Goal: Task Accomplishment & Management: Manage account settings

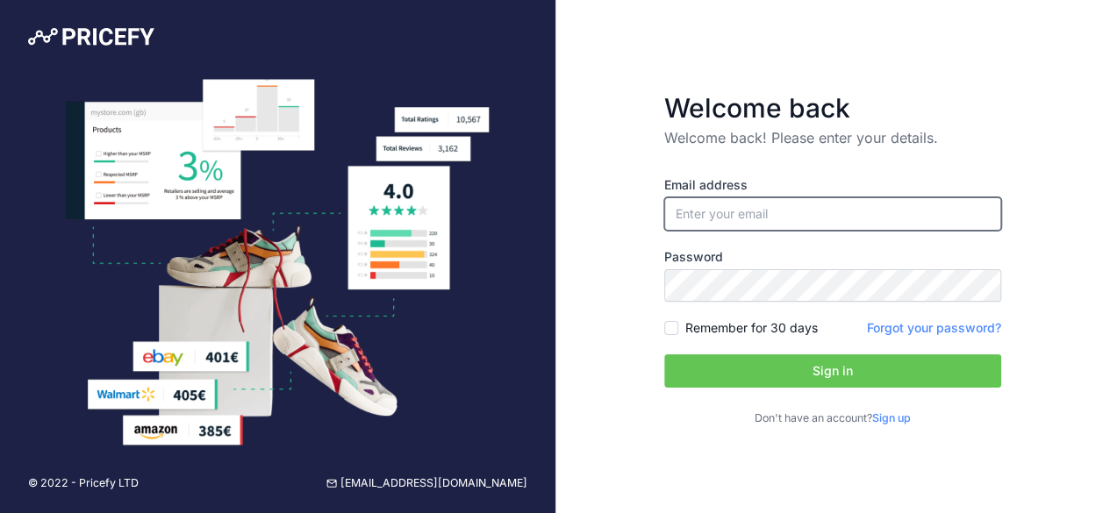
click at [698, 204] on input "email" at bounding box center [832, 213] width 337 height 33
paste input "[PERSON_NAME][EMAIL_ADDRESS][PERSON_NAME][DOMAIN_NAME]"
type input "[PERSON_NAME][EMAIL_ADDRESS][PERSON_NAME][DOMAIN_NAME]"
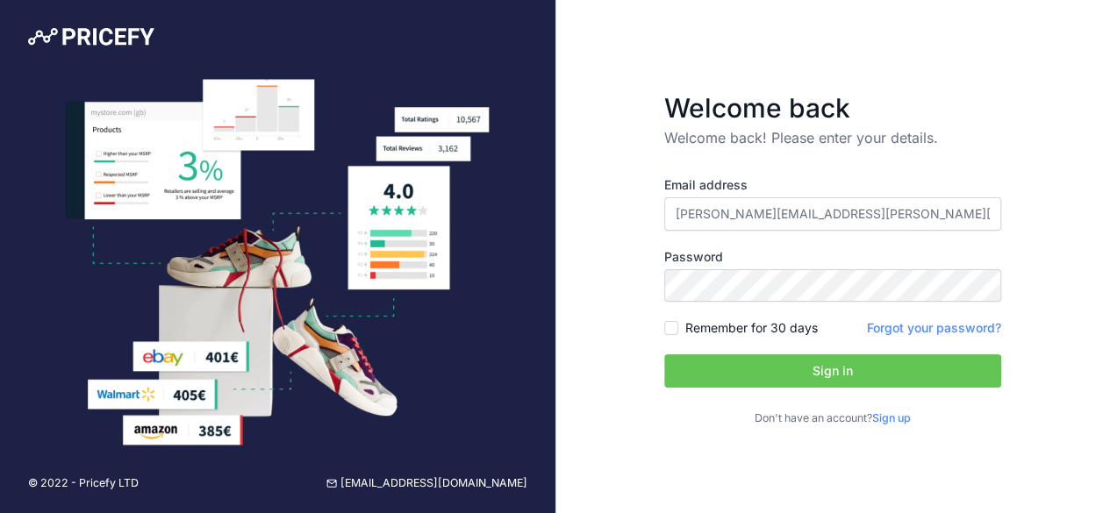
click at [798, 365] on button "Sign in" at bounding box center [832, 370] width 337 height 33
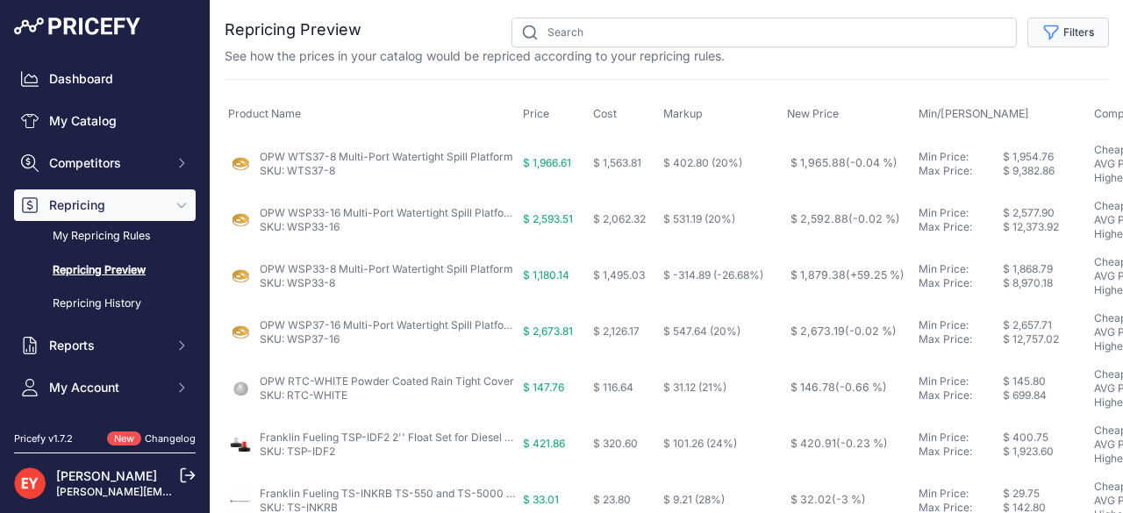
click at [1063, 25] on button "Filters" at bounding box center [1068, 33] width 82 height 30
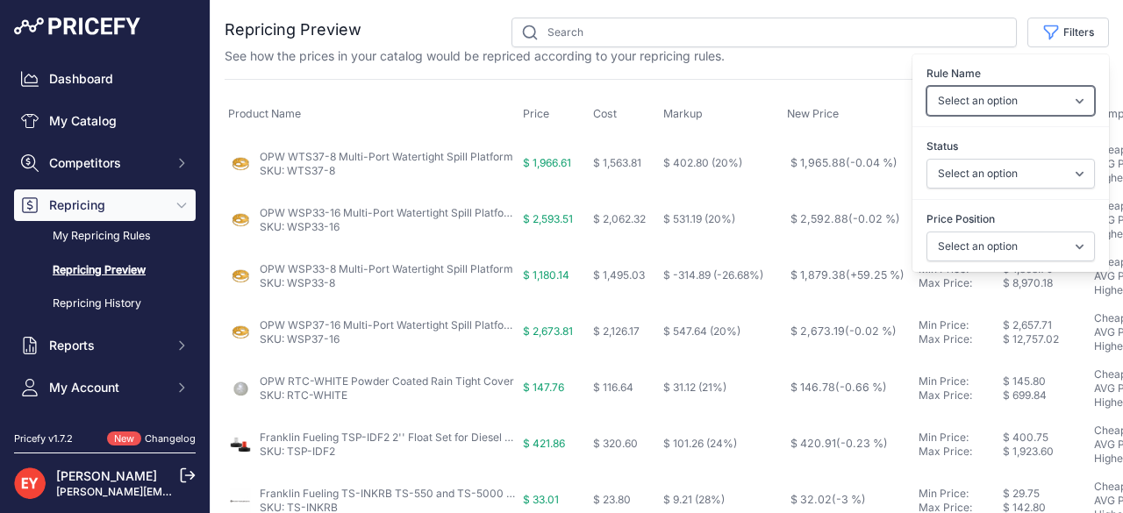
click at [1070, 101] on select "Select an option Reprice 1 cent below my cheapest competitor Increase pricing t…" at bounding box center [1010, 101] width 168 height 30
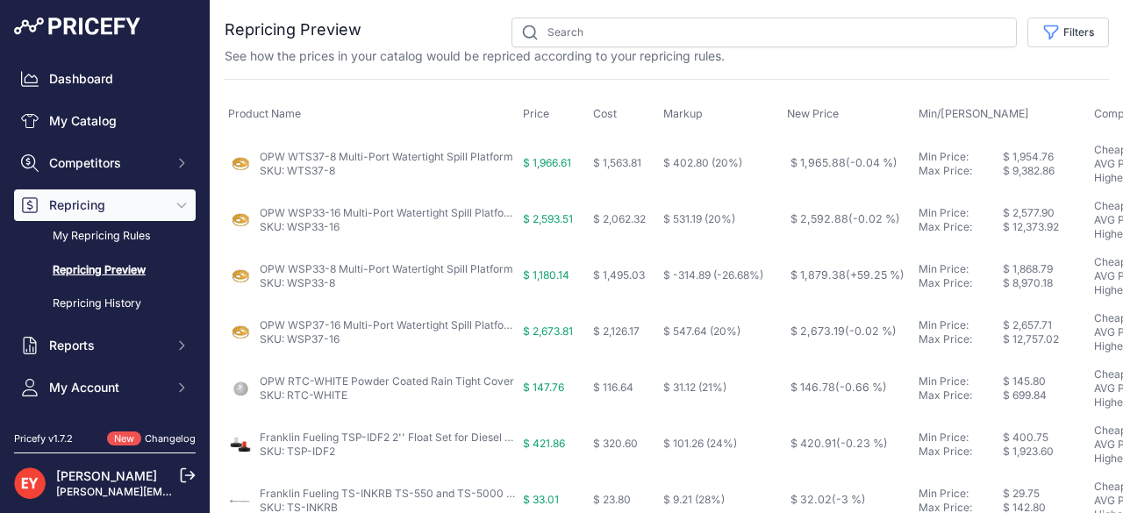
click at [318, 118] on th "Product Name" at bounding box center [372, 114] width 295 height 41
click at [1086, 39] on button "Filters" at bounding box center [1068, 33] width 82 height 30
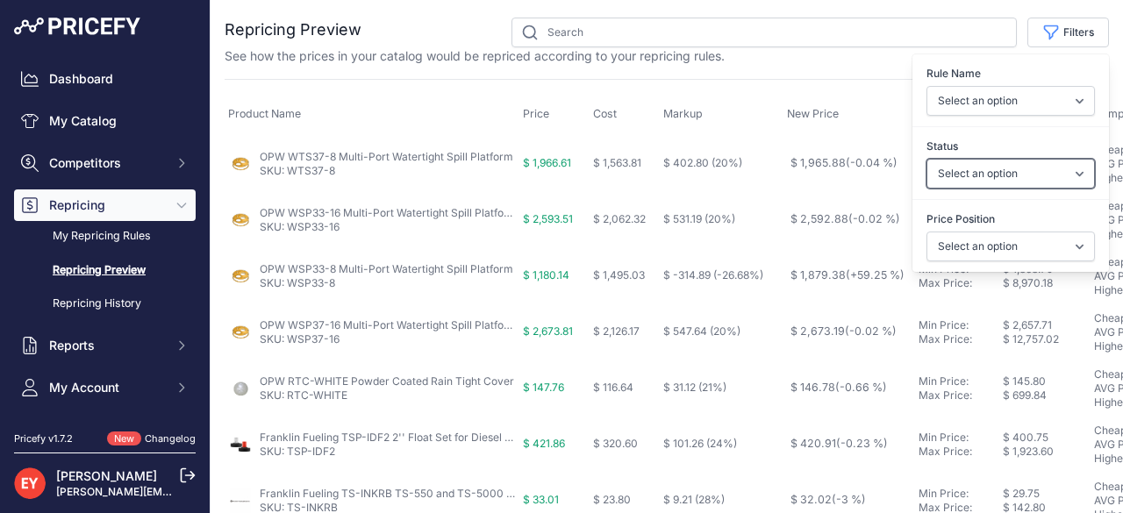
click at [1070, 171] on select "Select an option Skipped Repriced Suggested In Error" at bounding box center [1010, 174] width 168 height 30
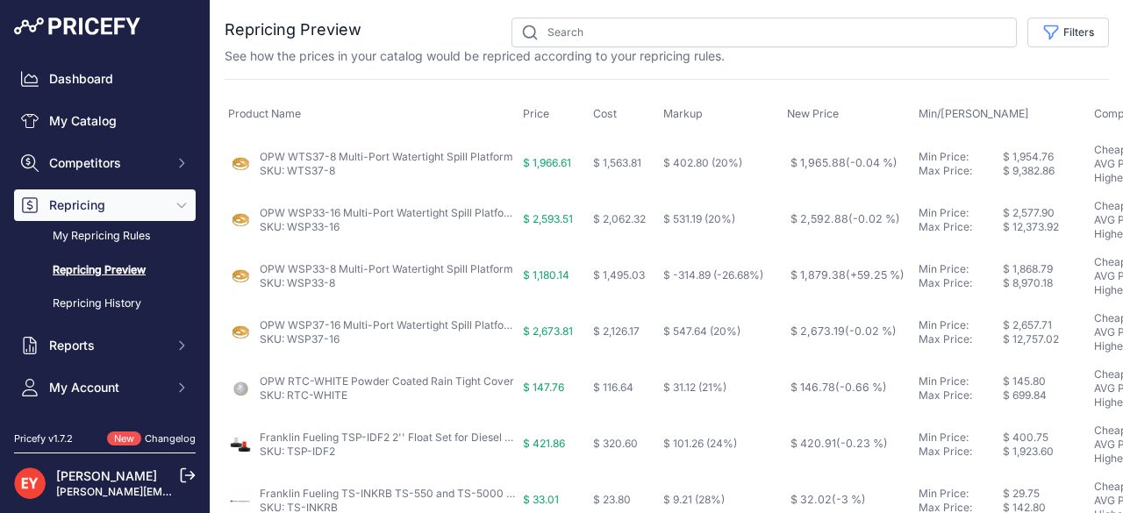
click at [870, 50] on div "See how the prices in your catalog would be repriced according to your repricin…" at bounding box center [667, 56] width 884 height 18
click at [1075, 31] on button "Filters" at bounding box center [1068, 33] width 82 height 30
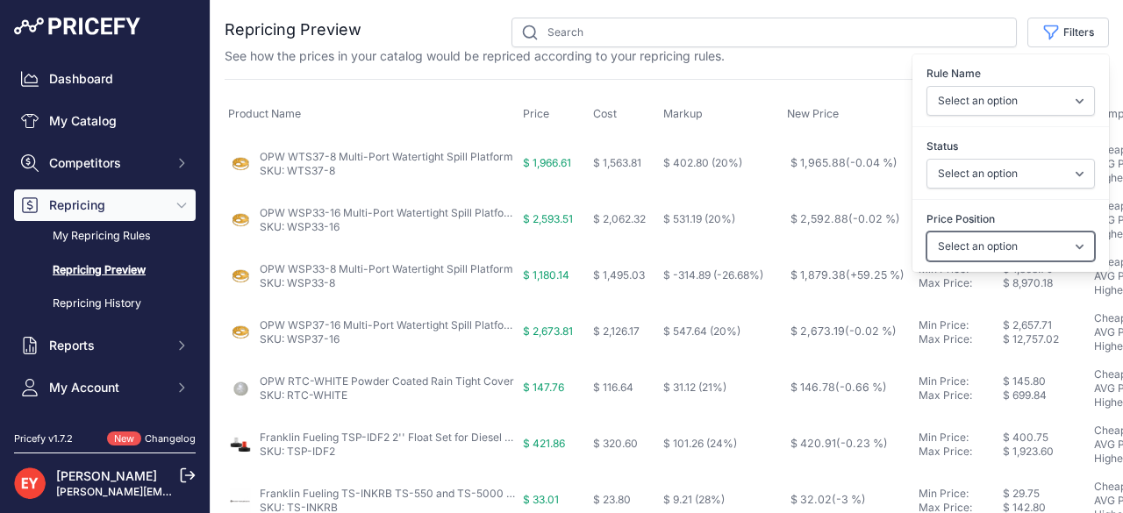
click at [1071, 240] on select "Select an option I am higher Same price I am lower" at bounding box center [1010, 247] width 168 height 30
select select "1"
click at [926, 232] on select "Select an option I am higher Same price I am lower" at bounding box center [1010, 247] width 168 height 30
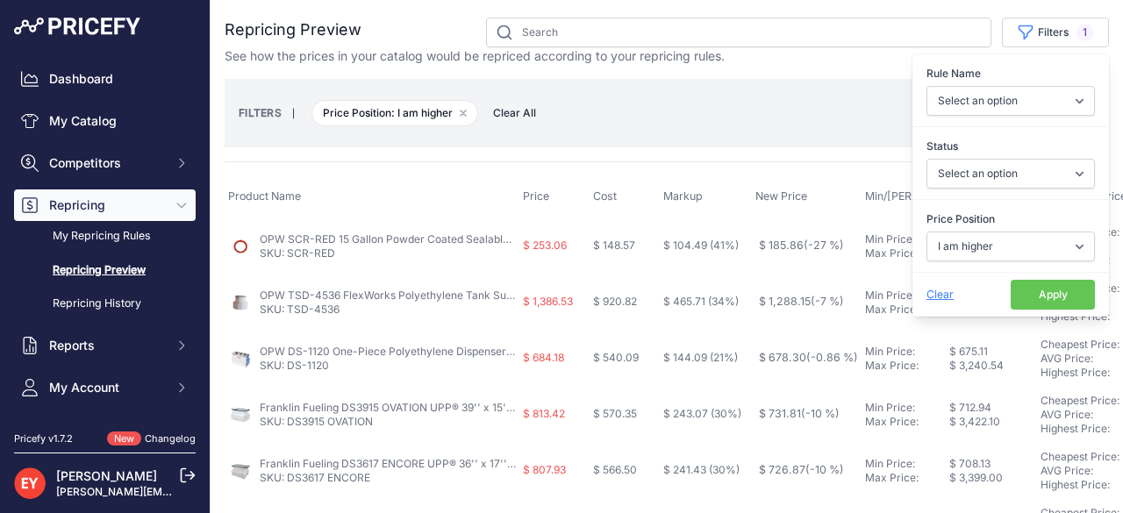
click at [655, 89] on div "FILTERS | Price Position: I am higher Remove filter option Clear All" at bounding box center [667, 112] width 856 height 47
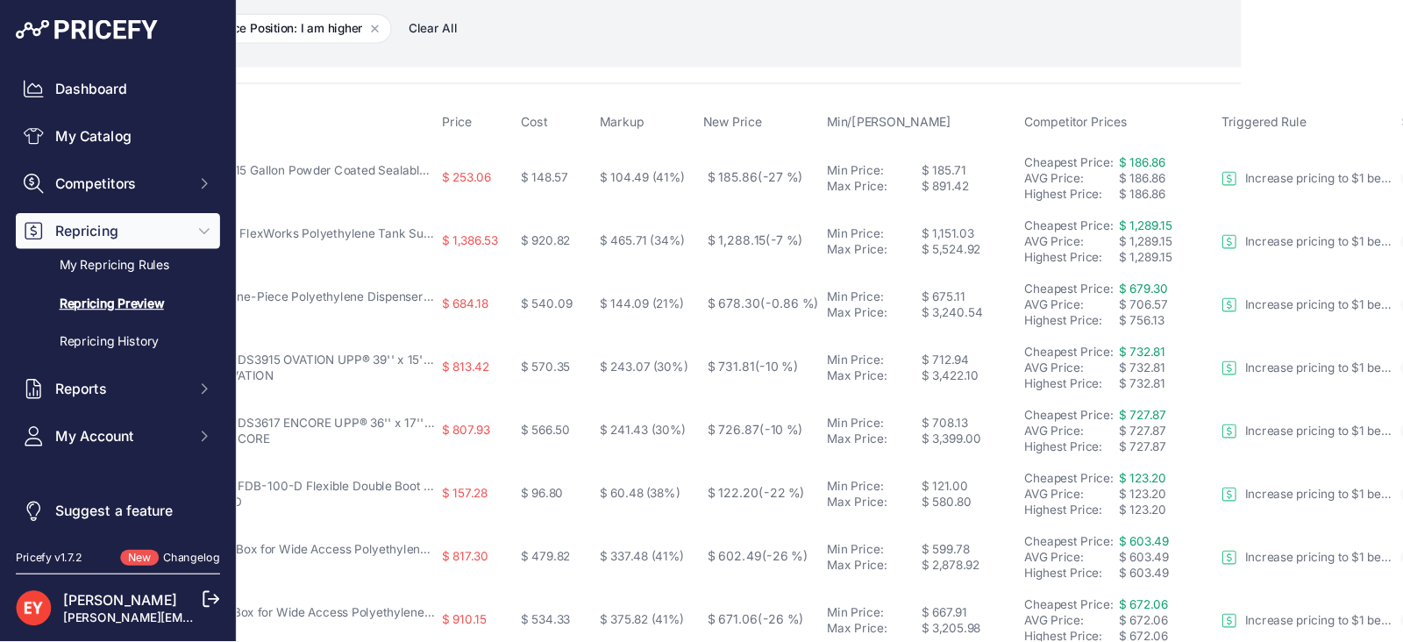
scroll to position [87, 75]
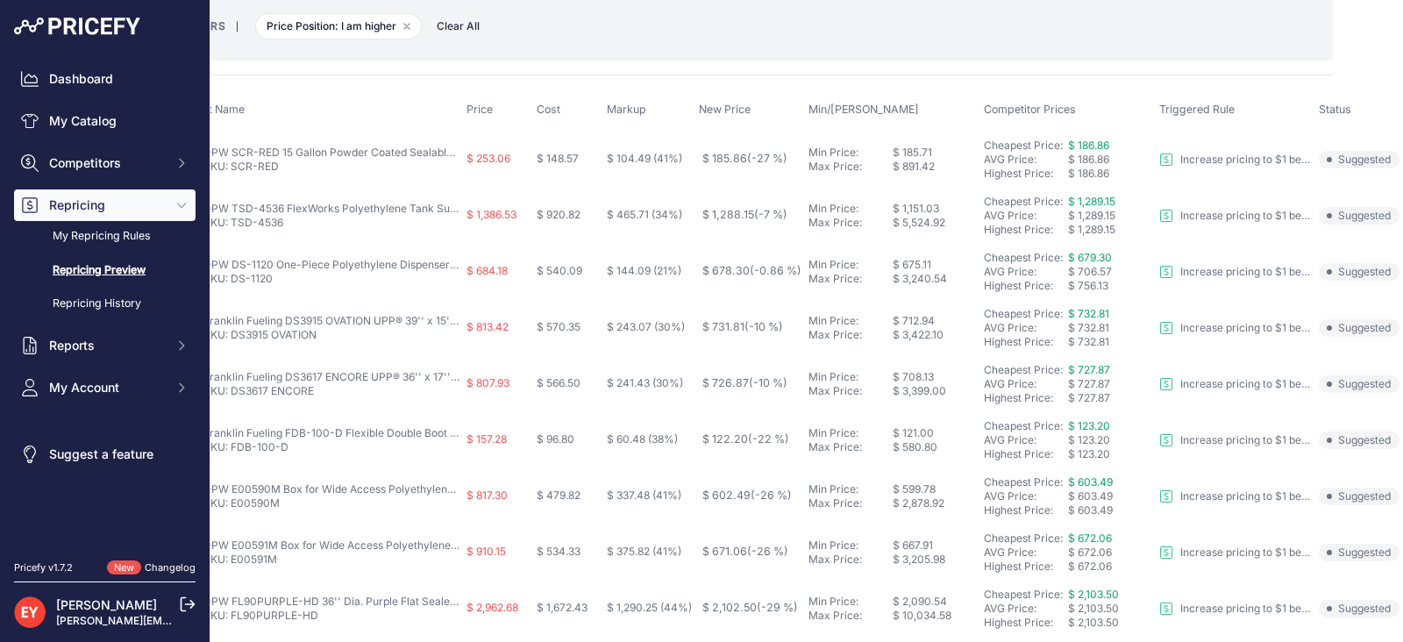
drag, startPoint x: 1071, startPoint y: 0, endPoint x: 834, endPoint y: 57, distance: 243.6
click at [834, 57] on div "FILTERS | Price Position: I am higher Remove filter option Clear All" at bounding box center [750, 26] width 1165 height 68
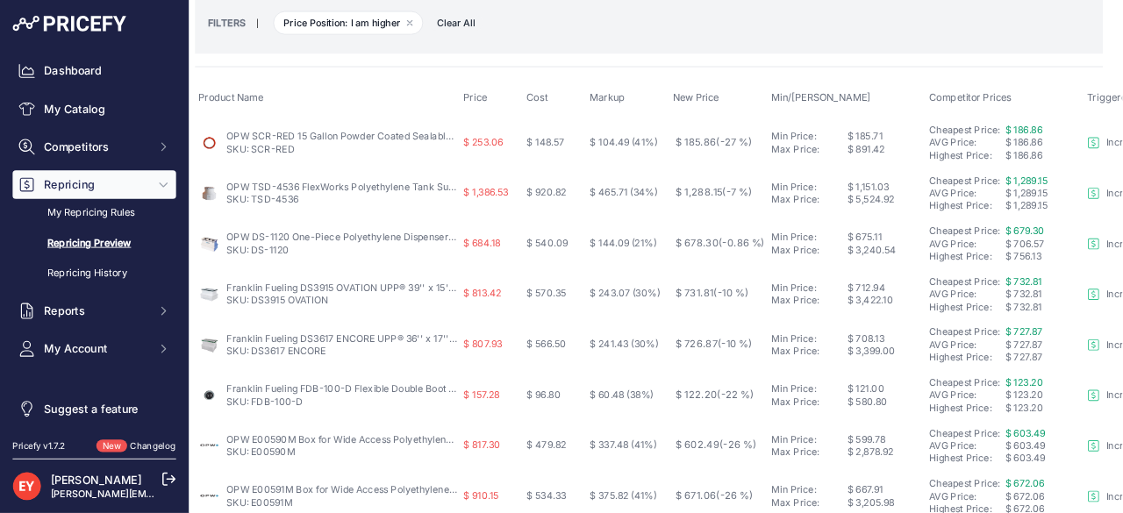
scroll to position [88, 8]
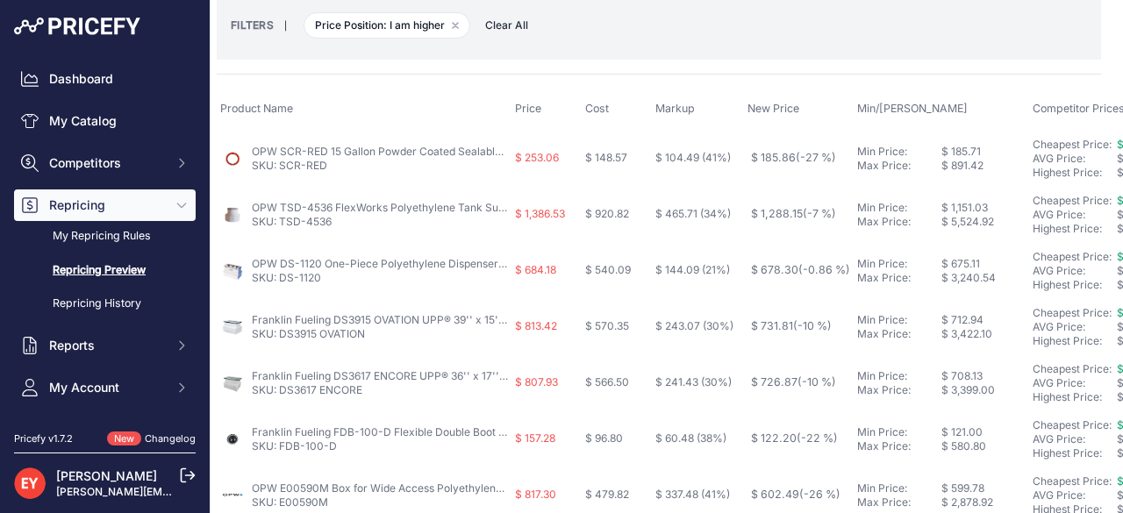
drag, startPoint x: 1355, startPoint y: 1, endPoint x: 698, endPoint y: 59, distance: 659.5
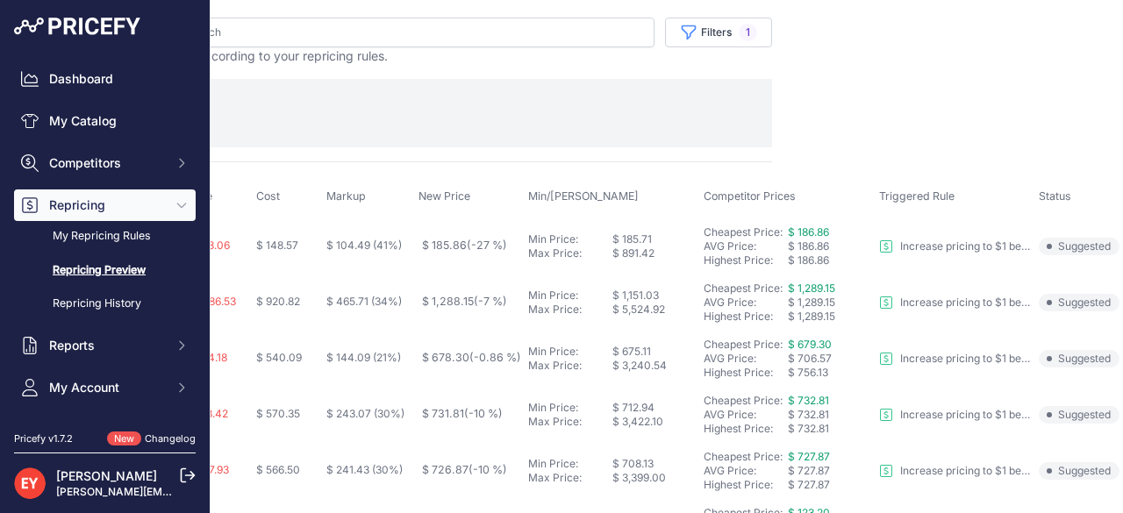
scroll to position [0, 352]
click at [682, 32] on button "Filters 1" at bounding box center [718, 33] width 107 height 30
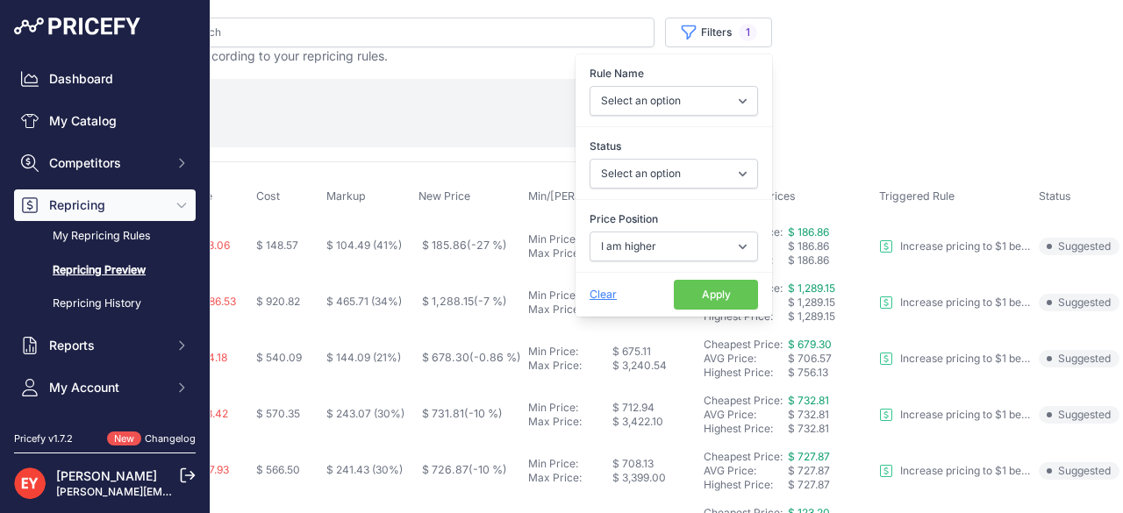
click at [889, 84] on main "Close You are not connected to the internet." at bounding box center [667, 256] width 912 height 513
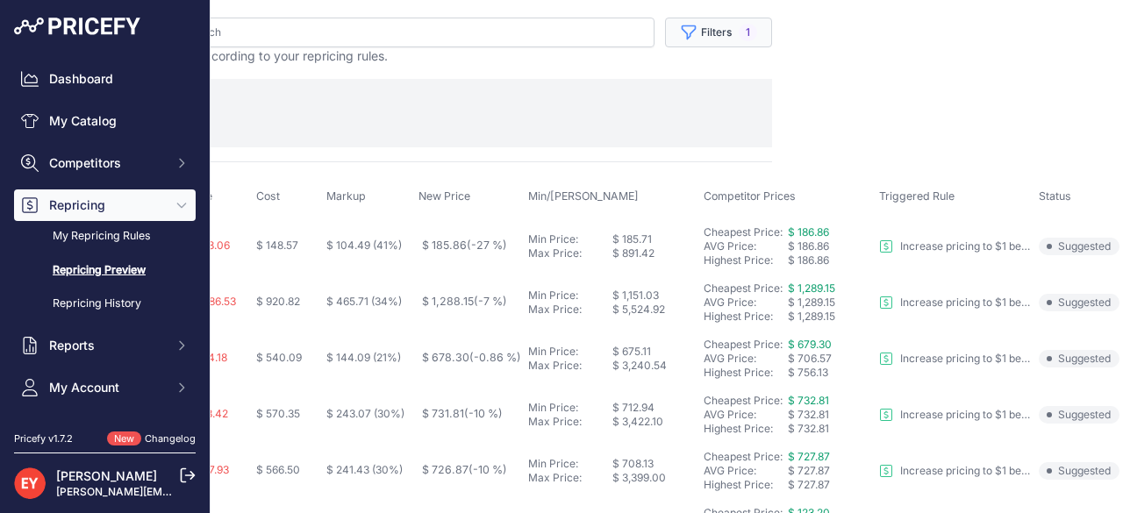
click at [710, 41] on button "Filters 1" at bounding box center [718, 33] width 107 height 30
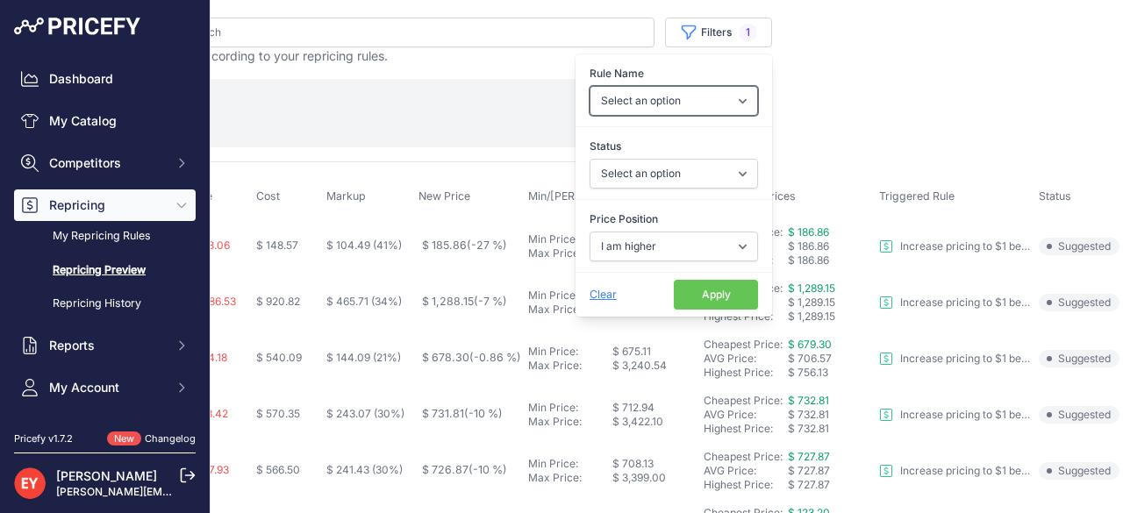
click at [715, 98] on select "Select an option Reprice 1 cent below my cheapest competitor Increase pricing t…" at bounding box center [673, 101] width 168 height 30
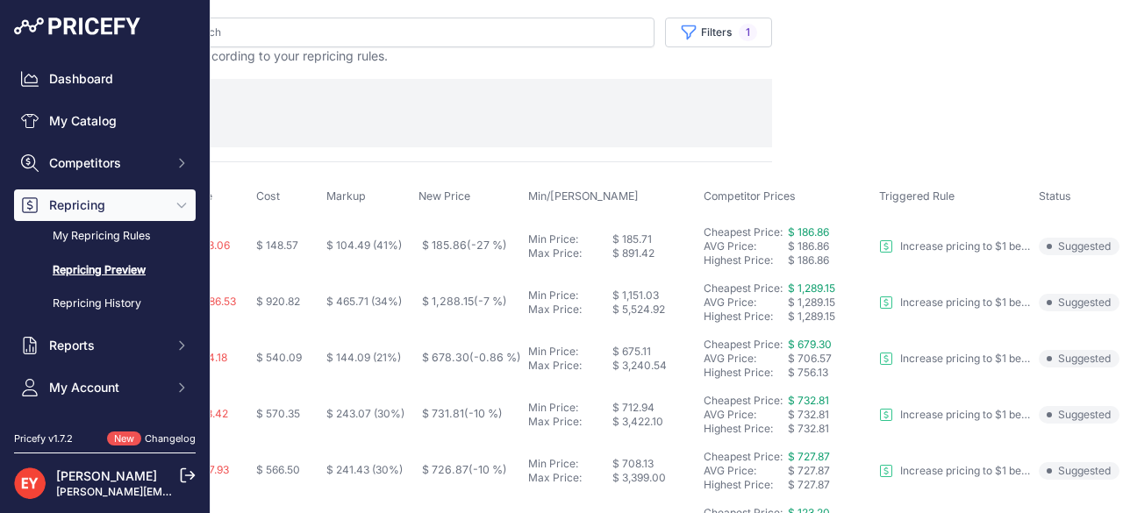
click at [836, 73] on main "Close You are not connected to the internet." at bounding box center [667, 256] width 912 height 513
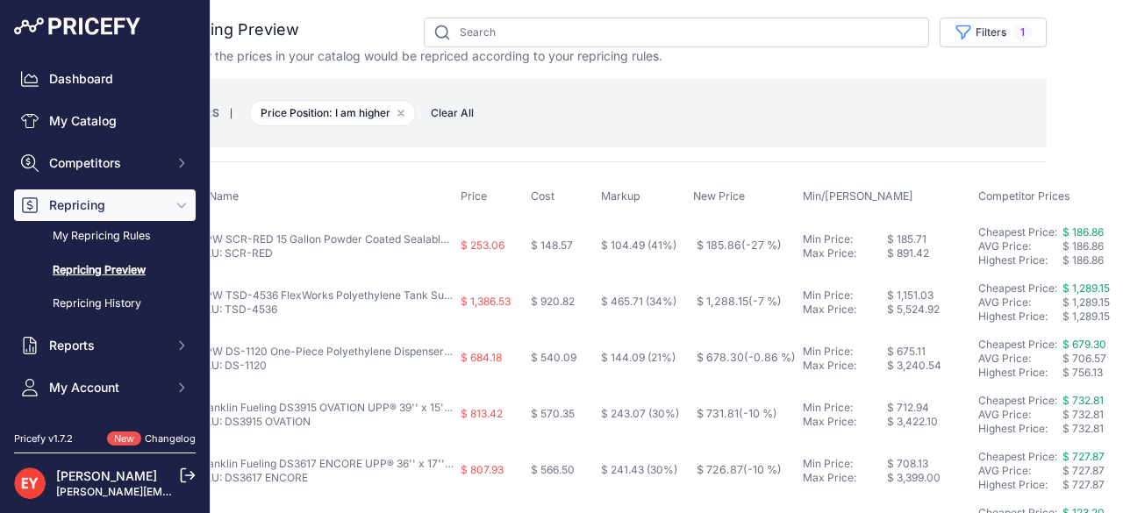
scroll to position [0, 0]
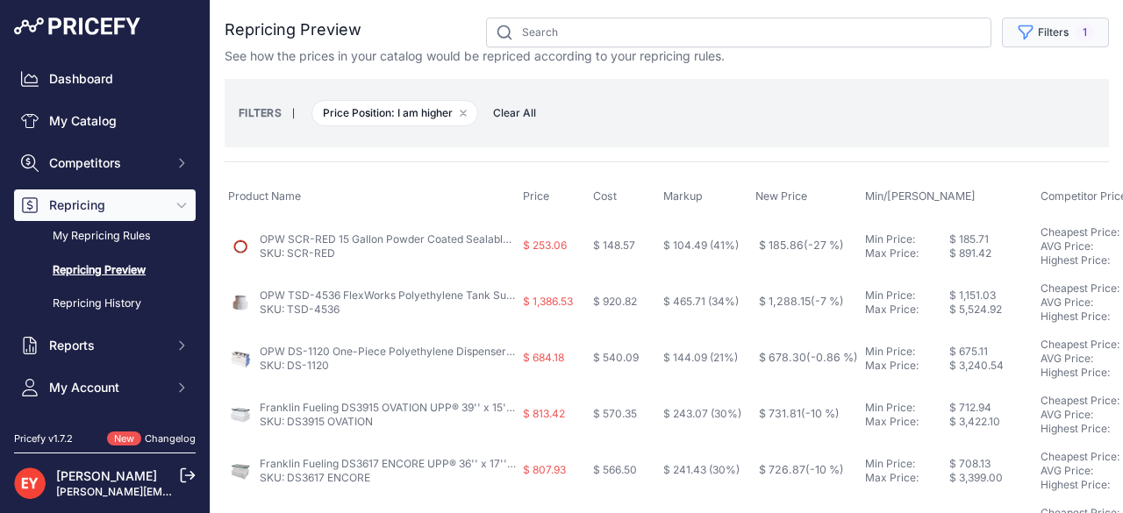
click at [1046, 25] on button "Filters 1" at bounding box center [1055, 33] width 107 height 30
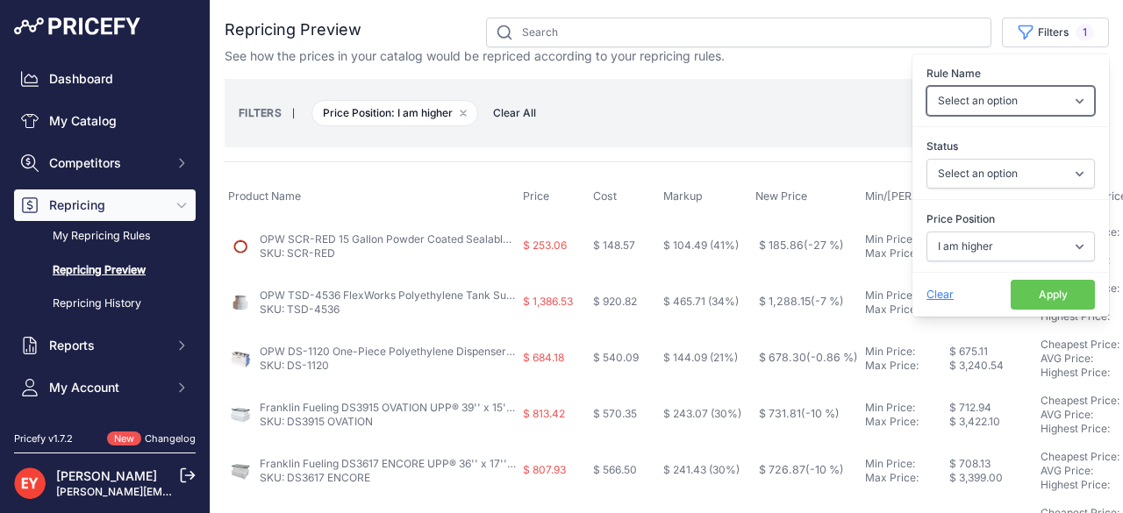
click at [1068, 103] on select "Select an option Reprice 1 cent below my cheapest competitor Increase pricing t…" at bounding box center [1010, 101] width 168 height 30
click at [620, 110] on div "FILTERS | Price Position: I am higher Remove filter option Clear All" at bounding box center [667, 112] width 856 height 47
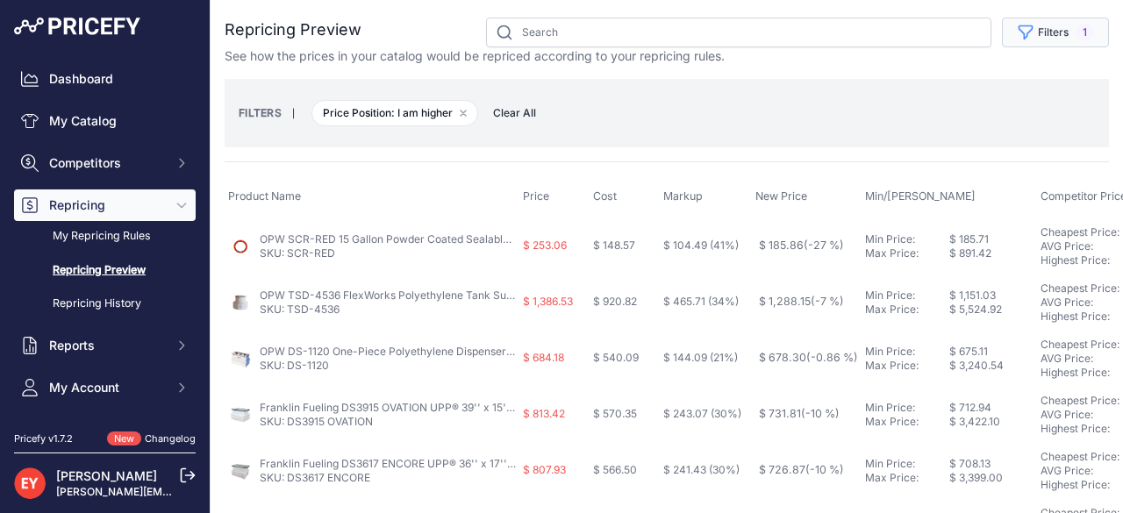
click at [1082, 29] on button "Filters 1" at bounding box center [1055, 33] width 107 height 30
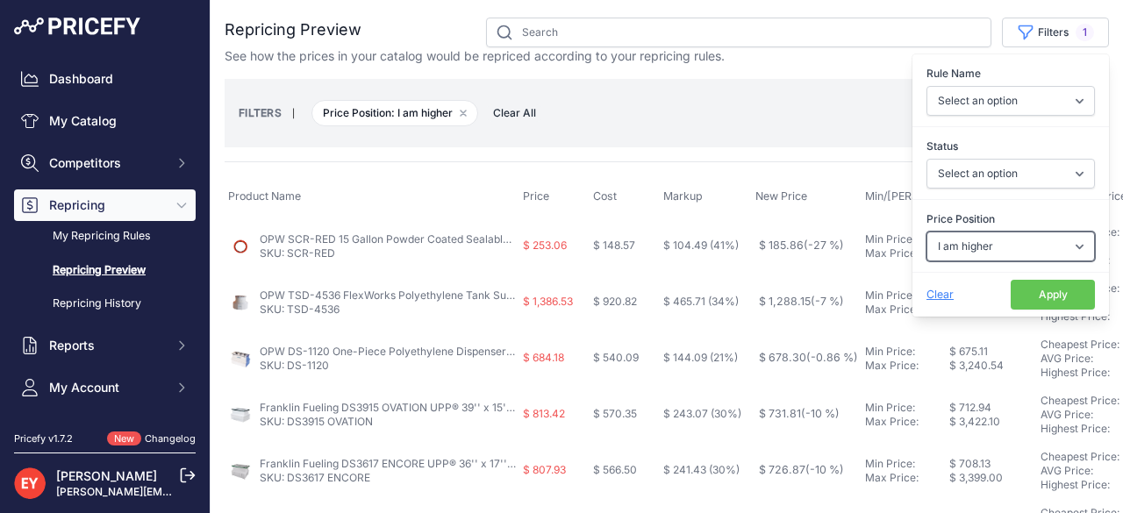
click at [1056, 236] on select "Select an option I am higher Same price I am lower" at bounding box center [1010, 247] width 168 height 30
click at [800, 131] on div "FILTERS | Price Position: I am higher Remove filter option Clear All" at bounding box center [667, 112] width 856 height 47
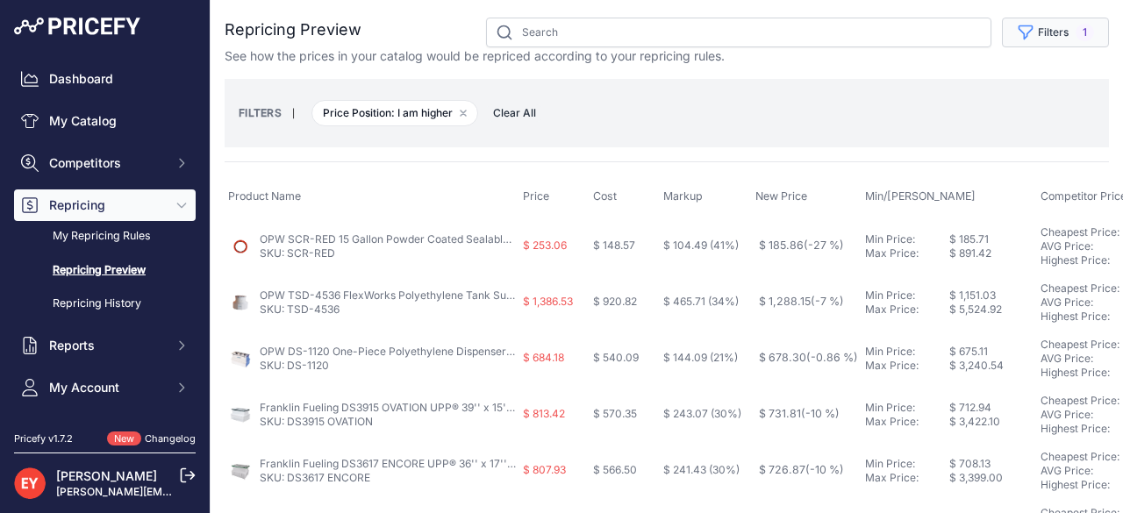
click at [1082, 32] on button "Filters 1" at bounding box center [1055, 33] width 107 height 30
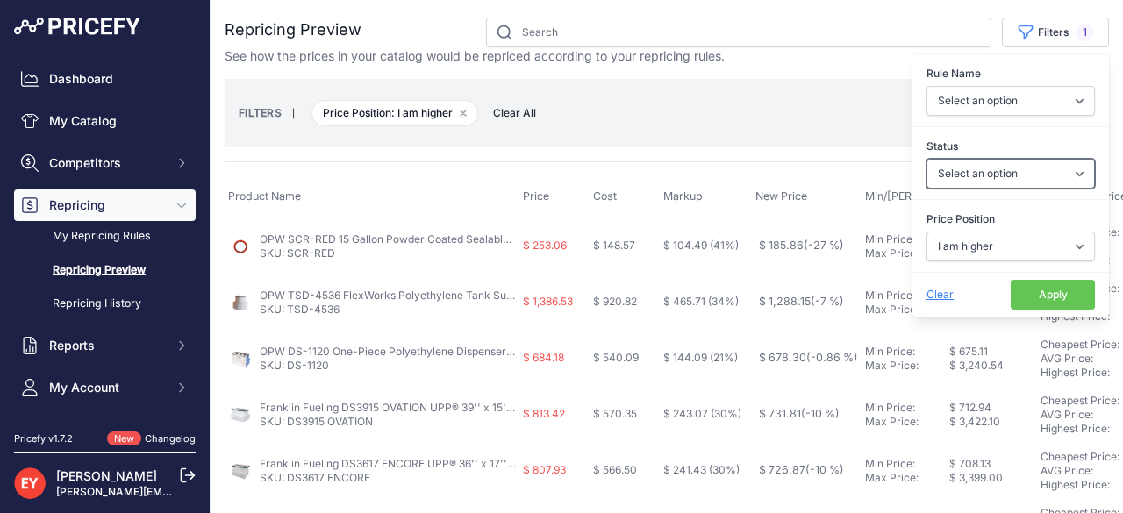
click at [1072, 180] on select "Select an option Skipped Repriced Suggested In Error" at bounding box center [1010, 174] width 168 height 30
click at [804, 112] on div "FILTERS | Price Position: I am higher Remove filter option Clear All" at bounding box center [667, 112] width 856 height 47
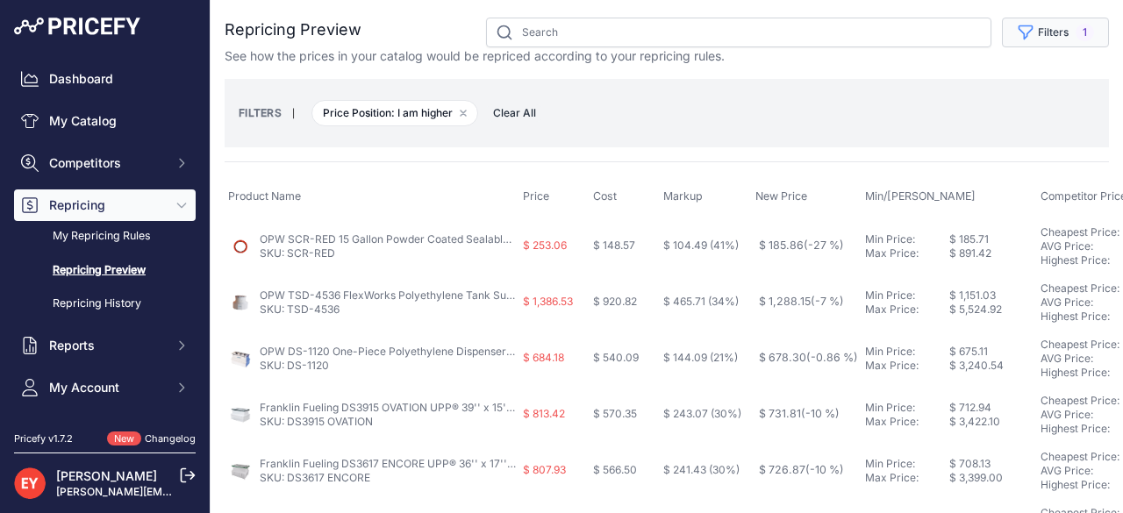
click at [1055, 31] on button "Filters 1" at bounding box center [1055, 33] width 107 height 30
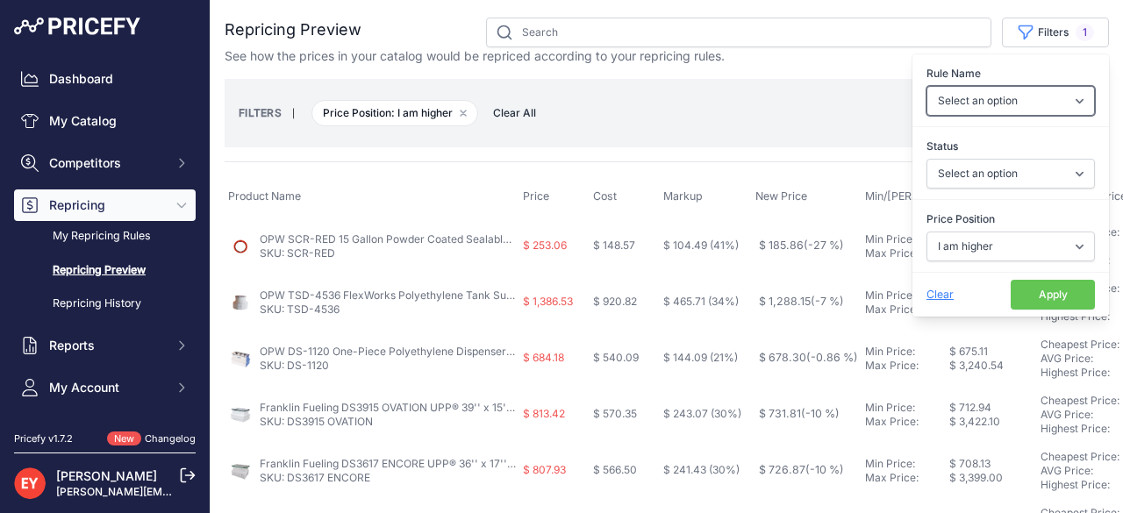
click at [1062, 105] on select "Select an option Reprice 1 cent below my cheapest competitor Increase pricing t…" at bounding box center [1010, 101] width 168 height 30
click at [608, 124] on div "FILTERS | Price Position: I am higher Remove filter option Clear All" at bounding box center [667, 112] width 856 height 47
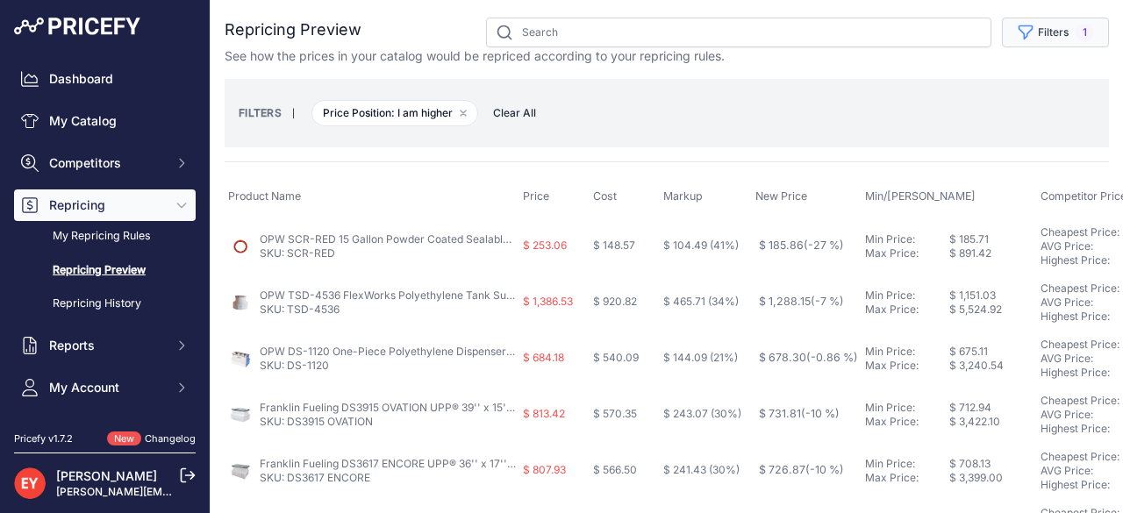
click at [1058, 31] on button "Filters 1" at bounding box center [1055, 33] width 107 height 30
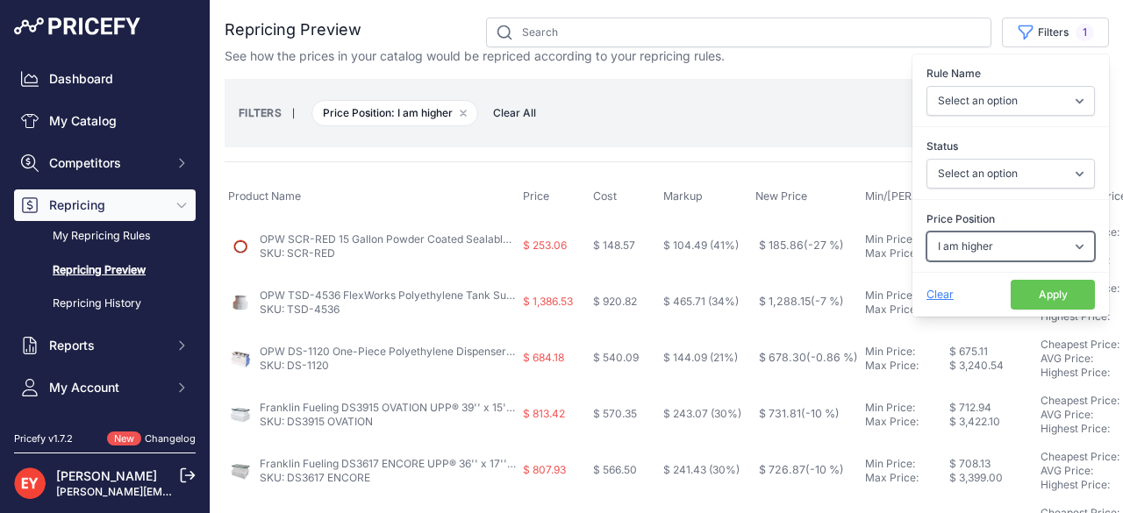
click at [1067, 243] on select "Select an option I am higher Same price I am lower" at bounding box center [1010, 247] width 168 height 30
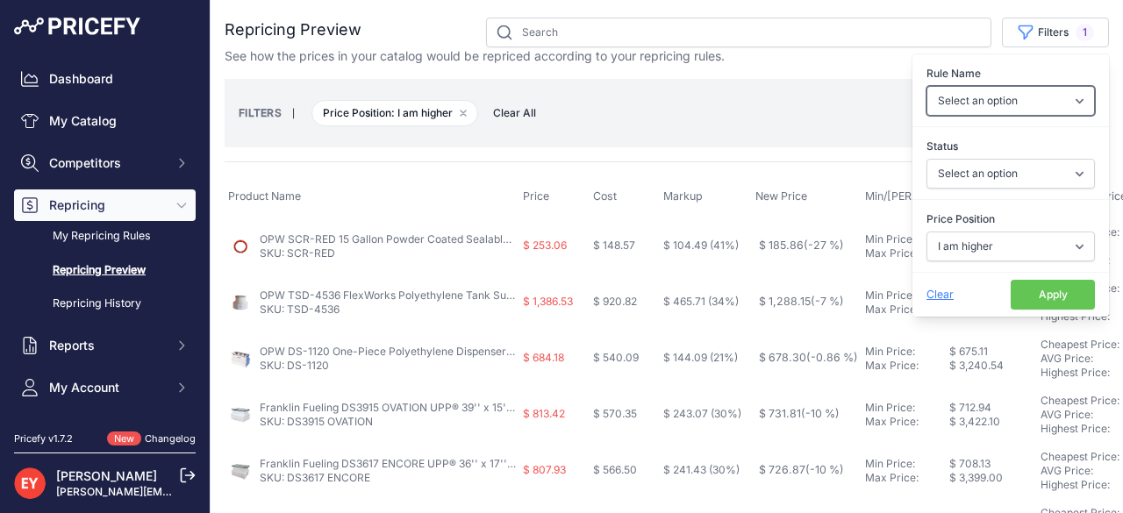
click at [1065, 103] on select "Select an option Reprice 1 cent below my cheapest competitor Increase pricing t…" at bounding box center [1010, 101] width 168 height 30
click at [651, 139] on div "FILTERS | Price Position: I am higher Remove filter option Clear All" at bounding box center [667, 113] width 884 height 68
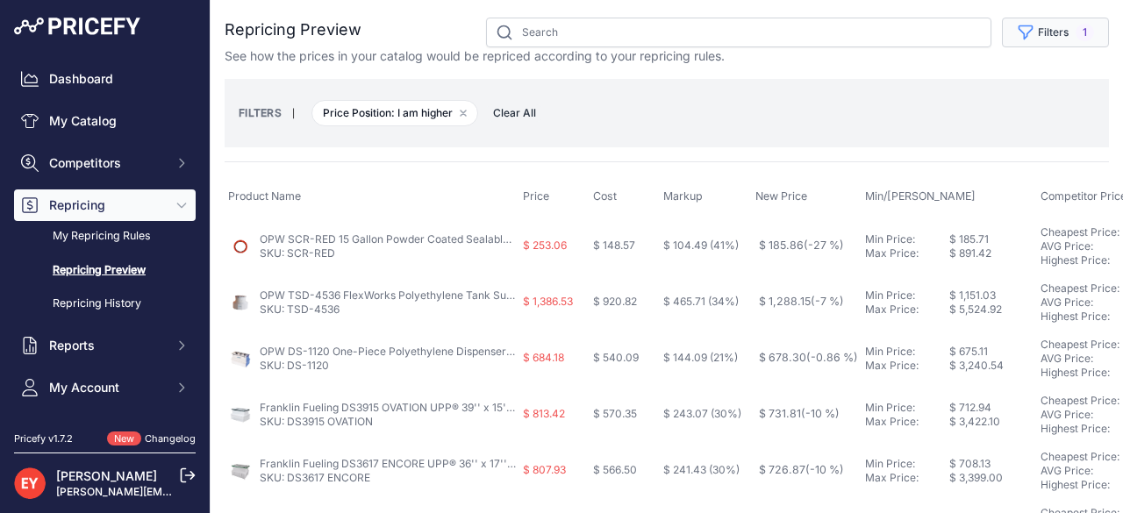
click at [1057, 40] on button "Filters 1" at bounding box center [1055, 33] width 107 height 30
click at [853, 124] on div "FILTERS | Price Position: I am higher Remove filter option Clear All" at bounding box center [667, 112] width 856 height 47
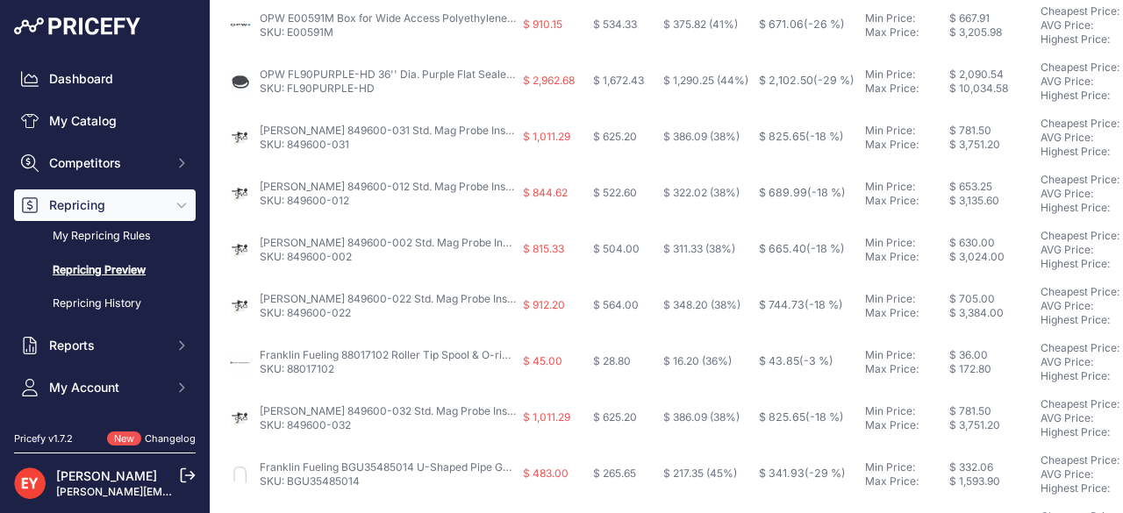
scroll to position [911, 0]
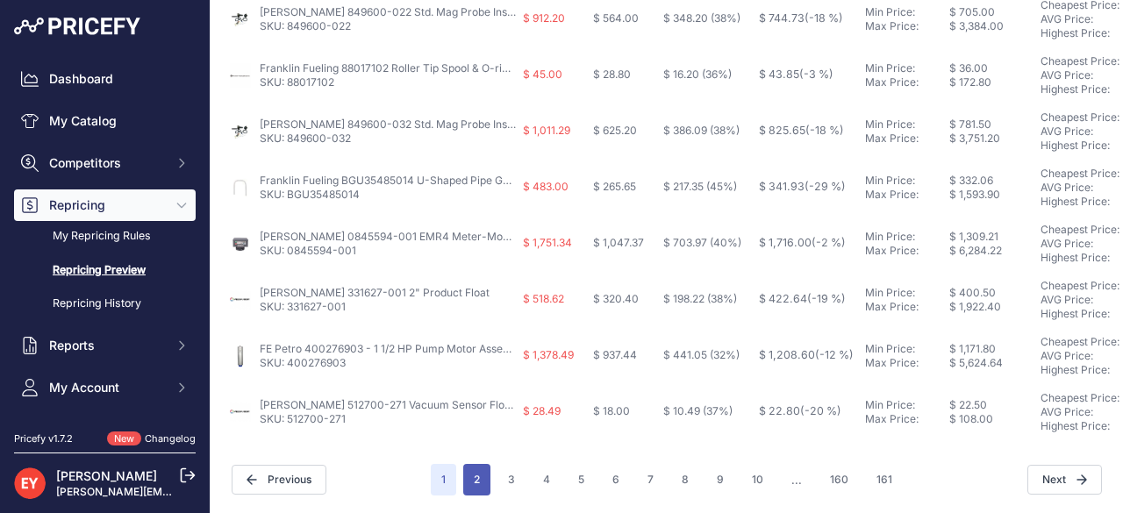
click at [472, 471] on button "2" at bounding box center [476, 480] width 27 height 32
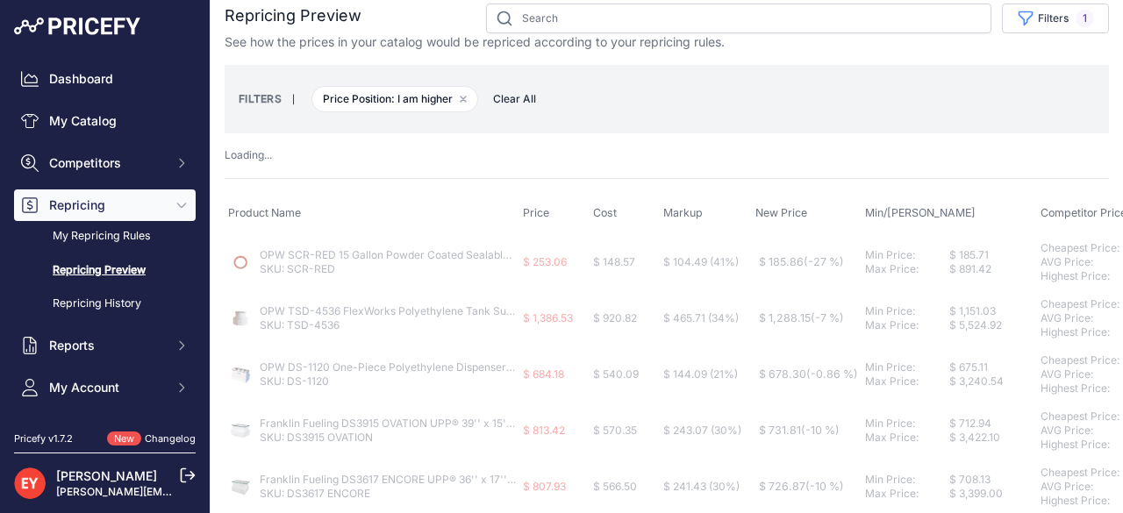
scroll to position [0, 0]
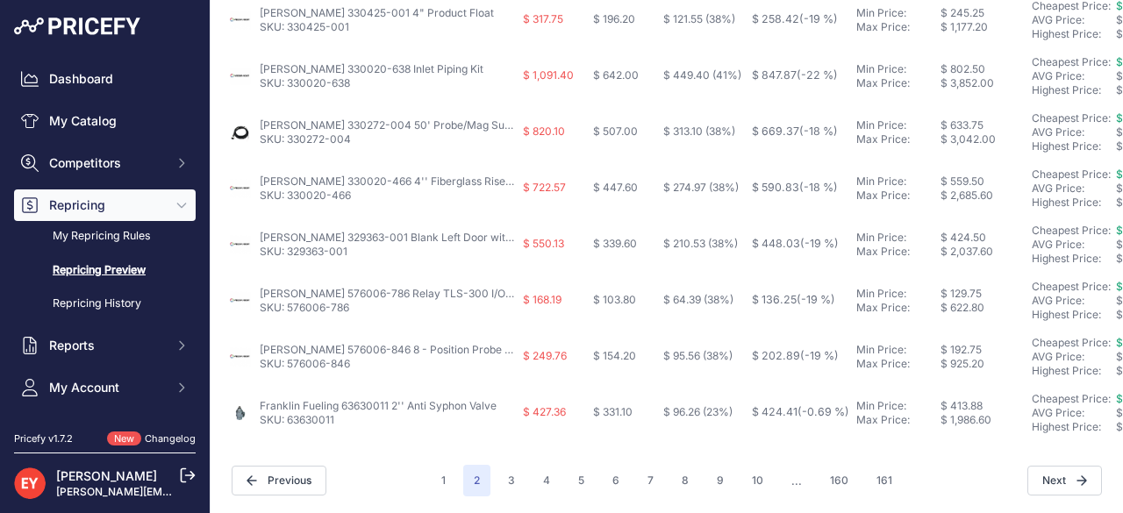
scroll to position [911, 0]
click at [439, 464] on button "1" at bounding box center [443, 480] width 25 height 32
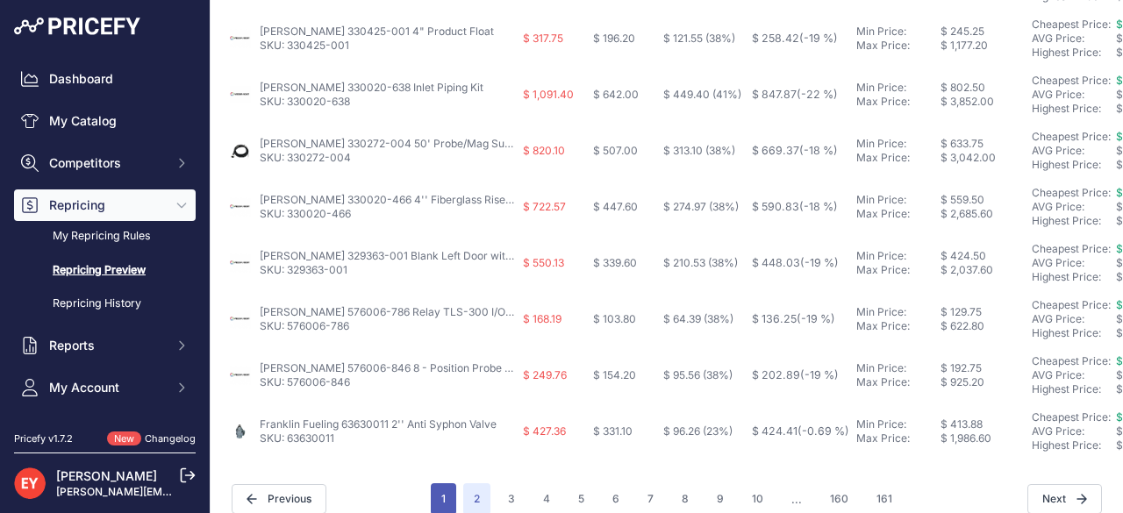
scroll to position [942, 0]
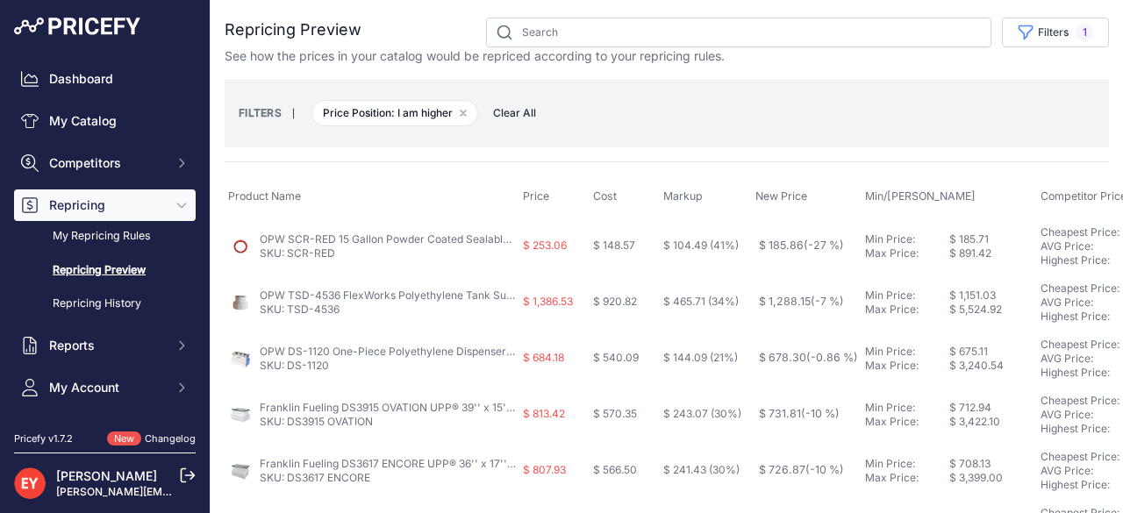
click at [375, 115] on span "Price Position: I am higher Remove filter option" at bounding box center [394, 113] width 167 height 26
click at [534, 31] on input "text" at bounding box center [738, 33] width 505 height 30
click at [646, 84] on div "FILTERS | Price Position: I am higher Remove filter option Clear All" at bounding box center [667, 113] width 884 height 68
click at [416, 119] on span "Price Position: I am higher Remove filter option" at bounding box center [394, 113] width 167 height 26
click at [1040, 39] on button "Filters 1" at bounding box center [1055, 33] width 107 height 30
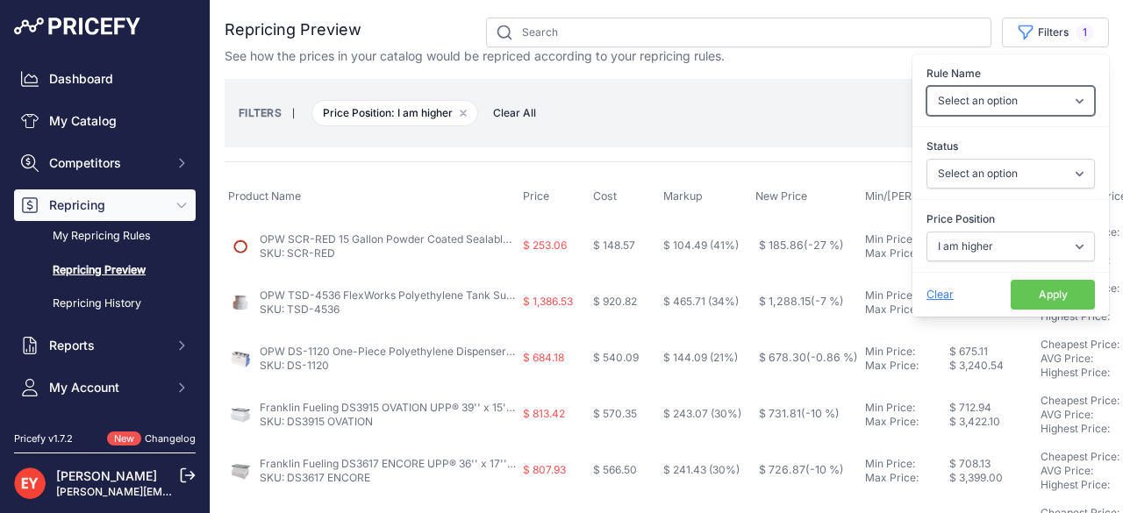
click at [1065, 97] on select "Select an option Reprice 1 cent below my cheapest competitor Increase pricing t…" at bounding box center [1010, 101] width 168 height 30
select select "3390"
click at [926, 86] on select "Select an option Reprice 1 cent below my cheapest competitor Increase pricing t…" at bounding box center [1010, 101] width 168 height 30
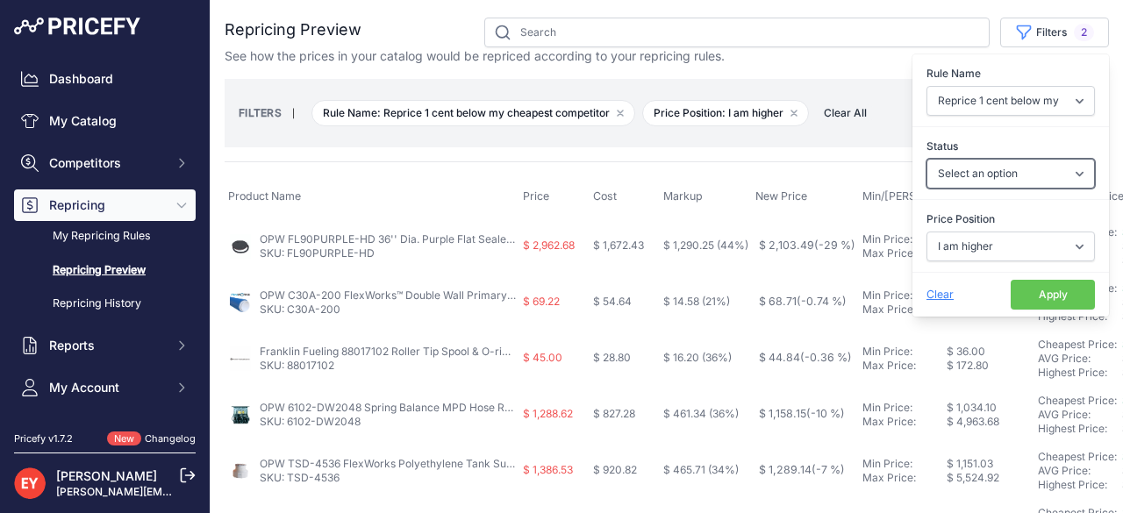
click at [1071, 173] on select "Select an option Skipped Repriced Suggested In Error" at bounding box center [1010, 174] width 168 height 30
select select "suggested"
click at [926, 159] on select "Select an option Skipped Repriced Suggested In Error" at bounding box center [1010, 174] width 168 height 30
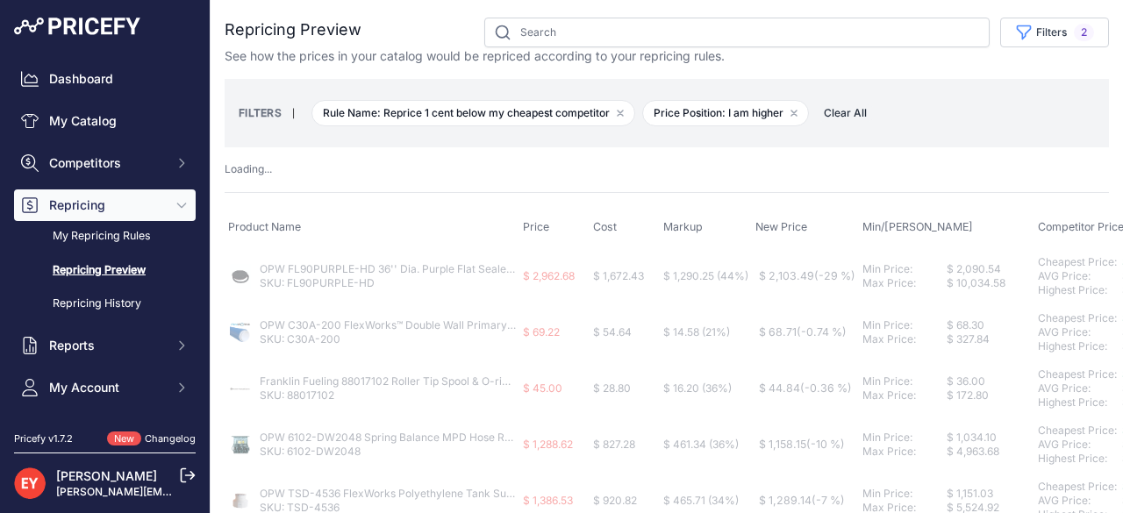
click at [513, 166] on div "Loading ..." at bounding box center [667, 169] width 884 height 17
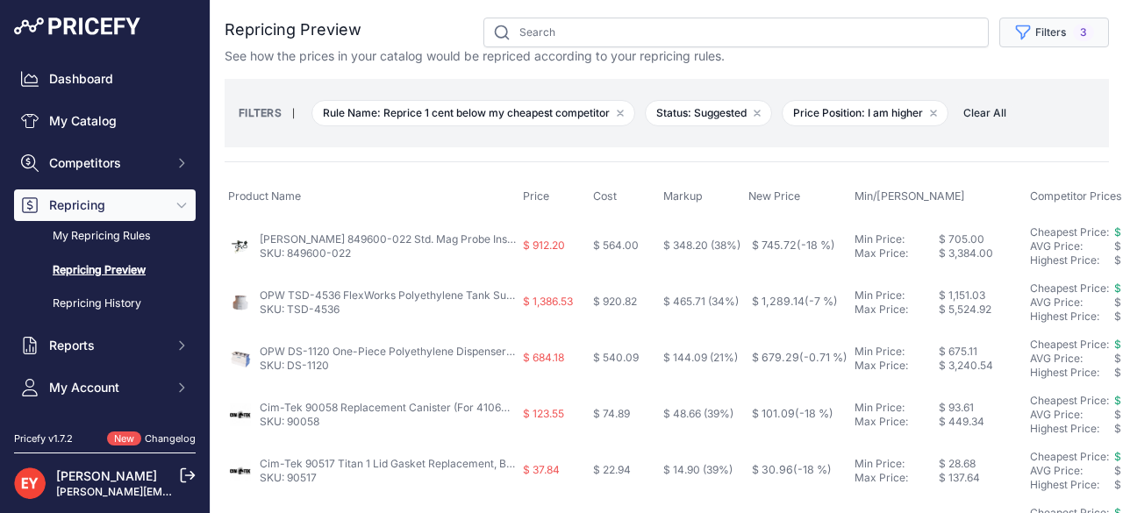
click at [1026, 32] on button "Filters 3" at bounding box center [1054, 33] width 110 height 30
click at [736, 139] on div "FILTERS | Rule Name: Reprice 1 cent below my cheapest competitor Remove filter …" at bounding box center [667, 113] width 884 height 68
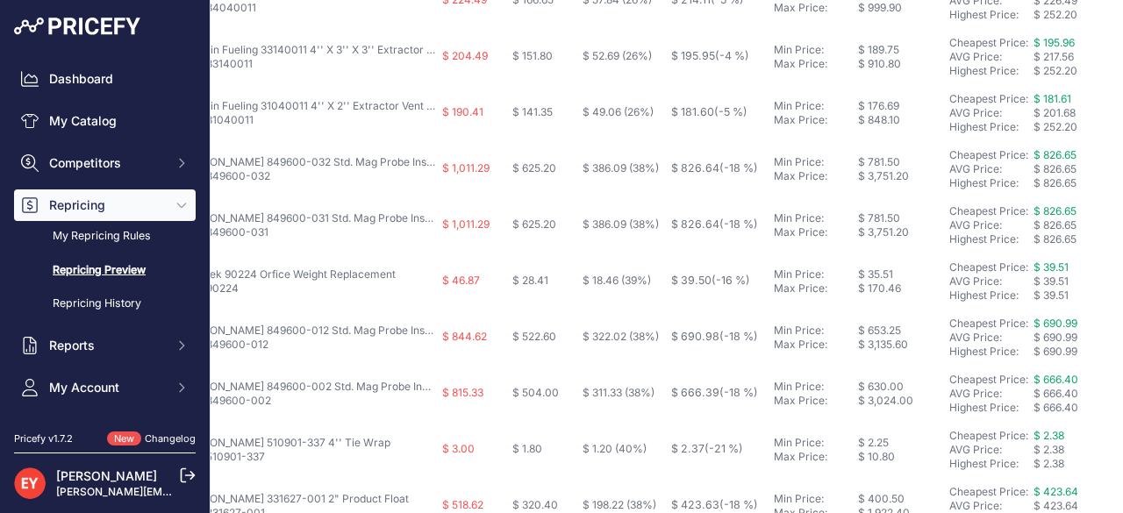
scroll to position [911, 81]
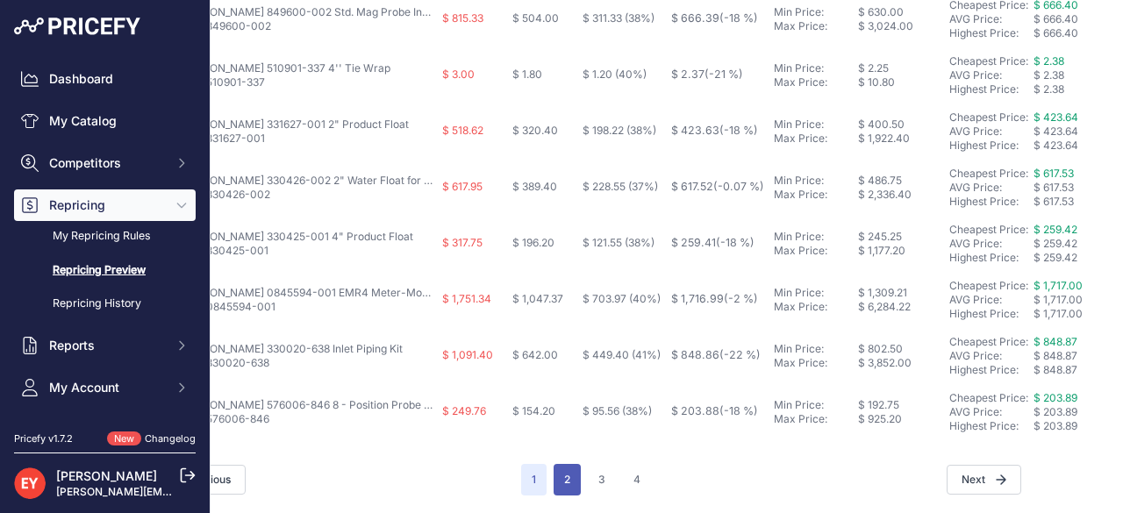
click at [563, 464] on button "2" at bounding box center [566, 480] width 27 height 32
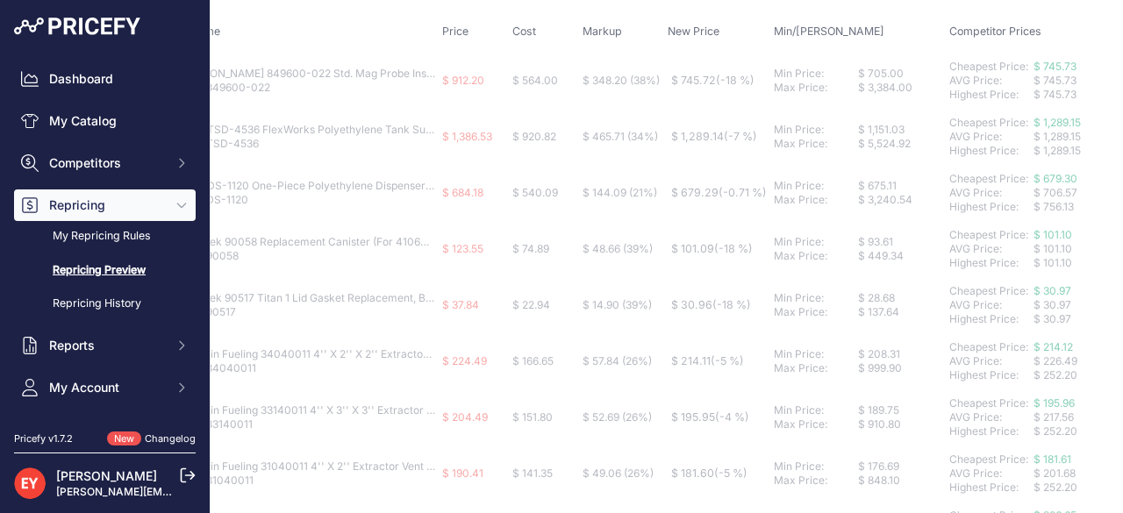
scroll to position [153, 81]
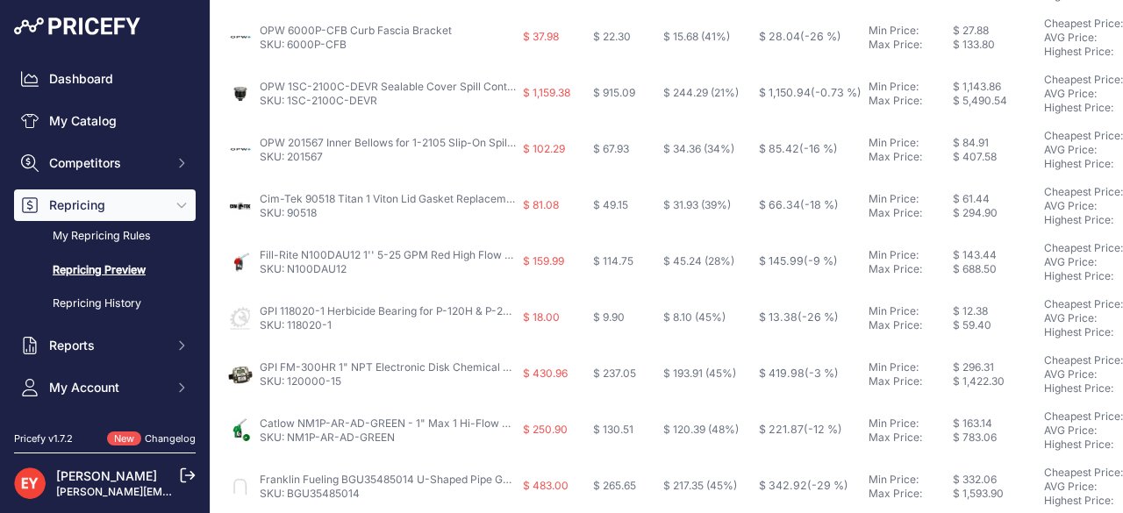
scroll to position [911, 0]
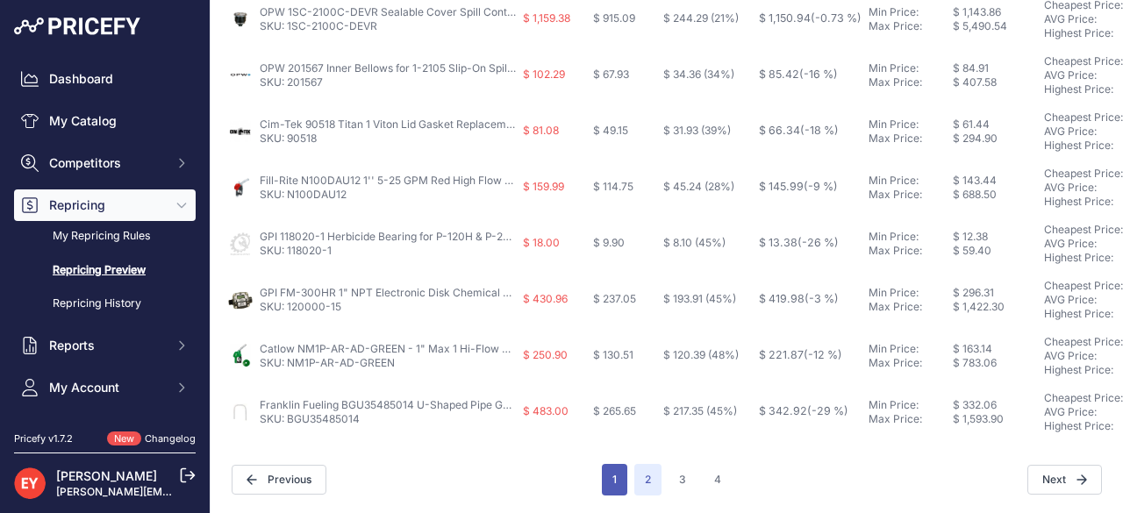
click at [608, 474] on button "1" at bounding box center [614, 480] width 25 height 32
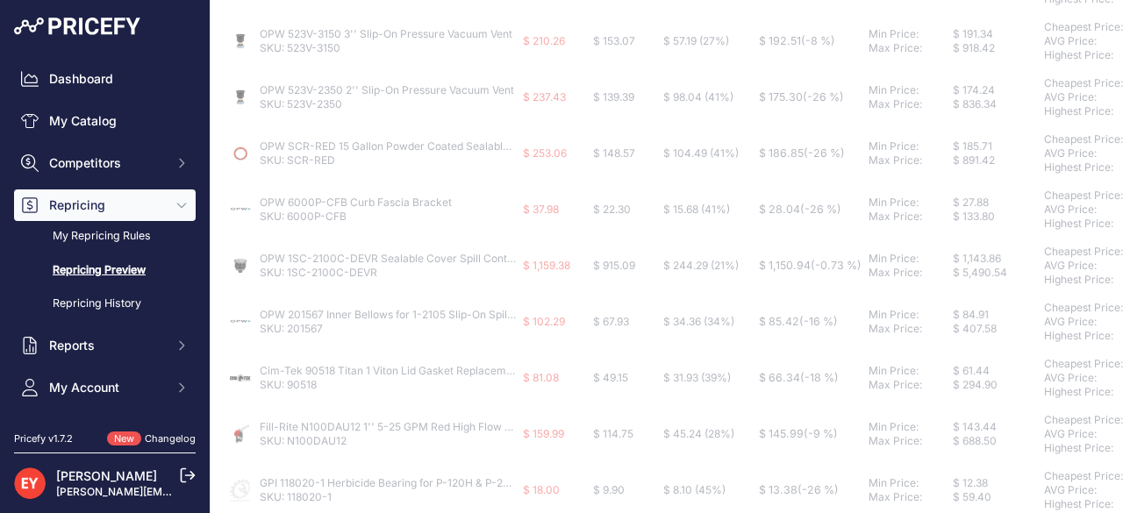
scroll to position [942, 0]
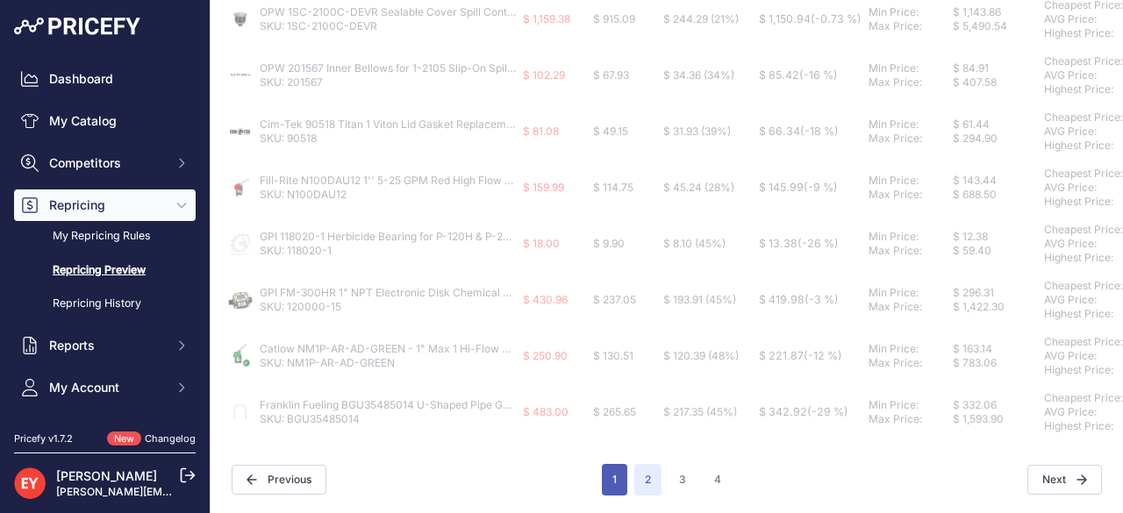
click at [612, 464] on button "1" at bounding box center [614, 480] width 25 height 32
click at [607, 473] on button "1" at bounding box center [614, 480] width 25 height 32
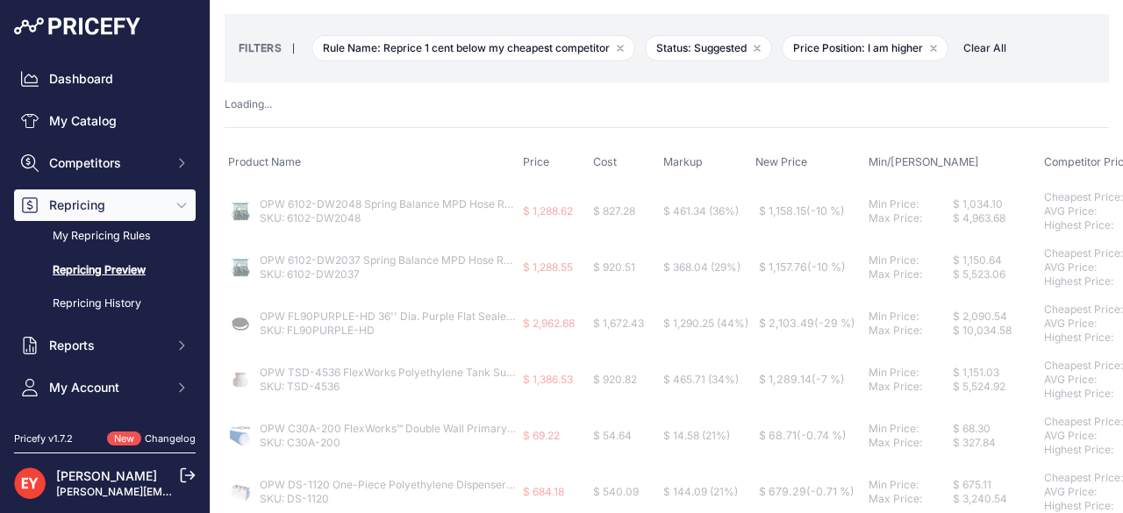
scroll to position [0, 0]
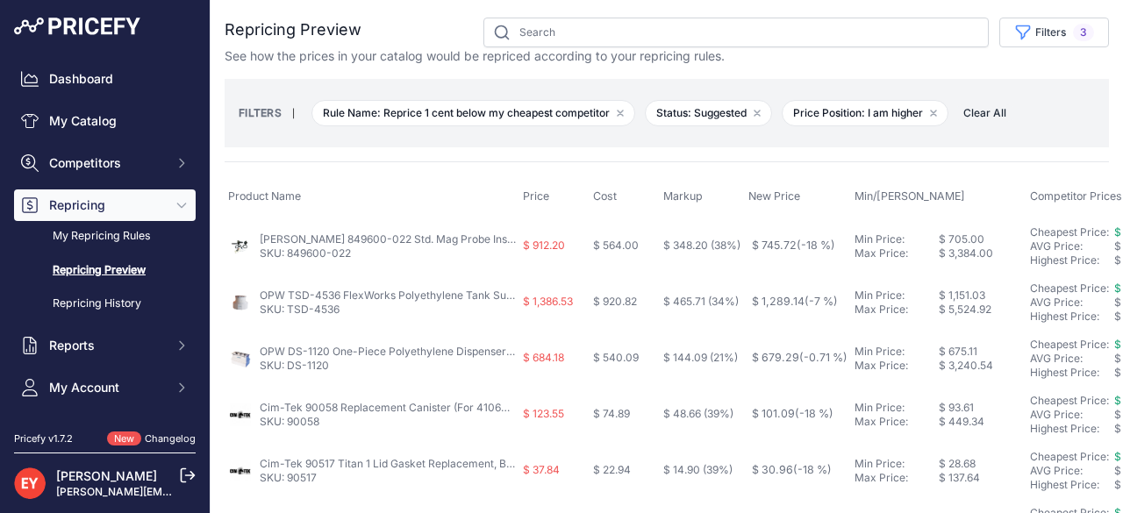
click at [430, 232] on link "Veeder-Root 849600-022 Std. Mag Probe Installation Kit w/ 4" Float & 20' Cable" at bounding box center [470, 238] width 420 height 13
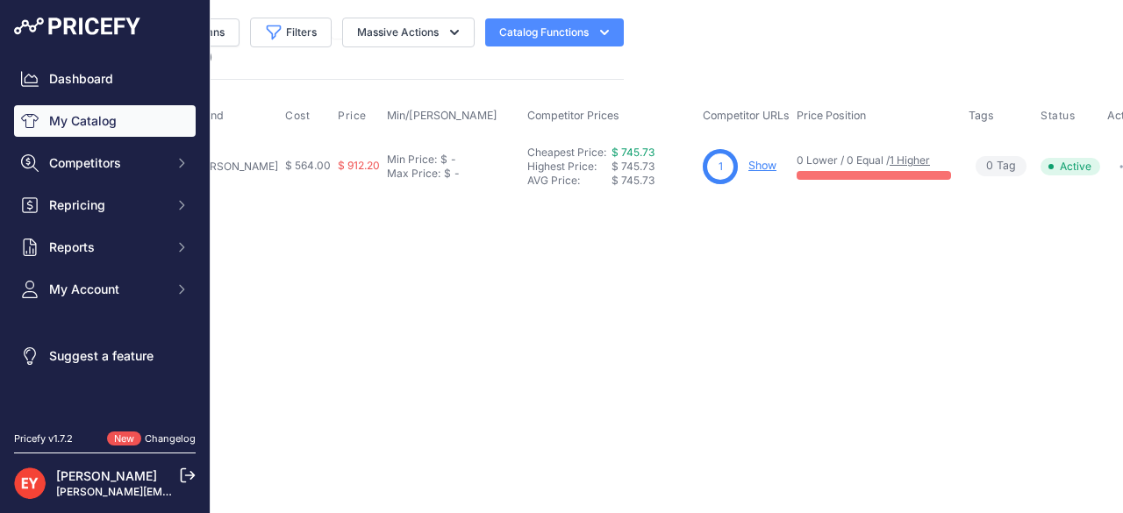
scroll to position [0, 488]
click at [1109, 166] on button "button" at bounding box center [1123, 166] width 35 height 25
click at [1005, 350] on main "Close You are not connected to the internet." at bounding box center [667, 256] width 912 height 513
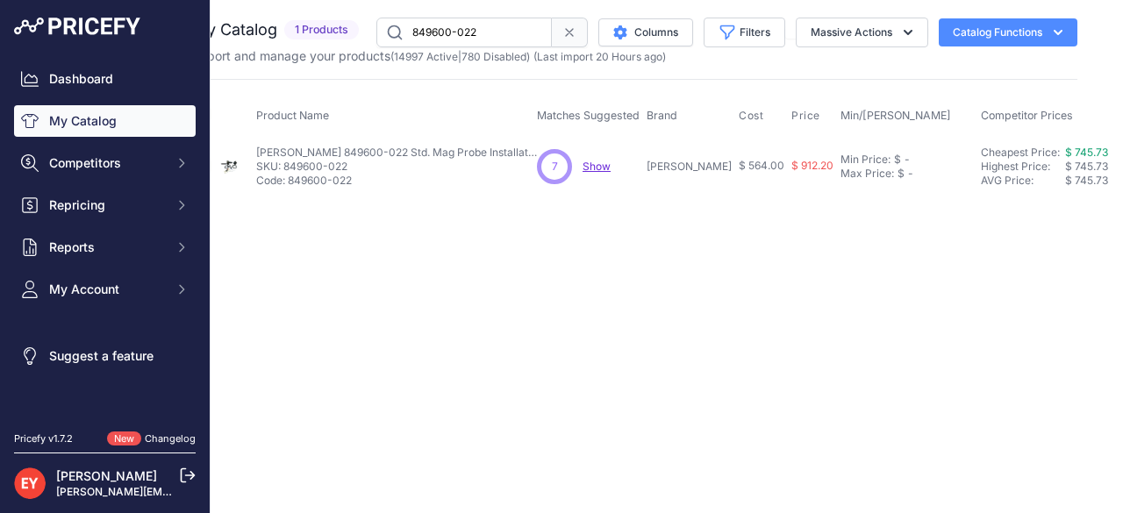
scroll to position [0, 19]
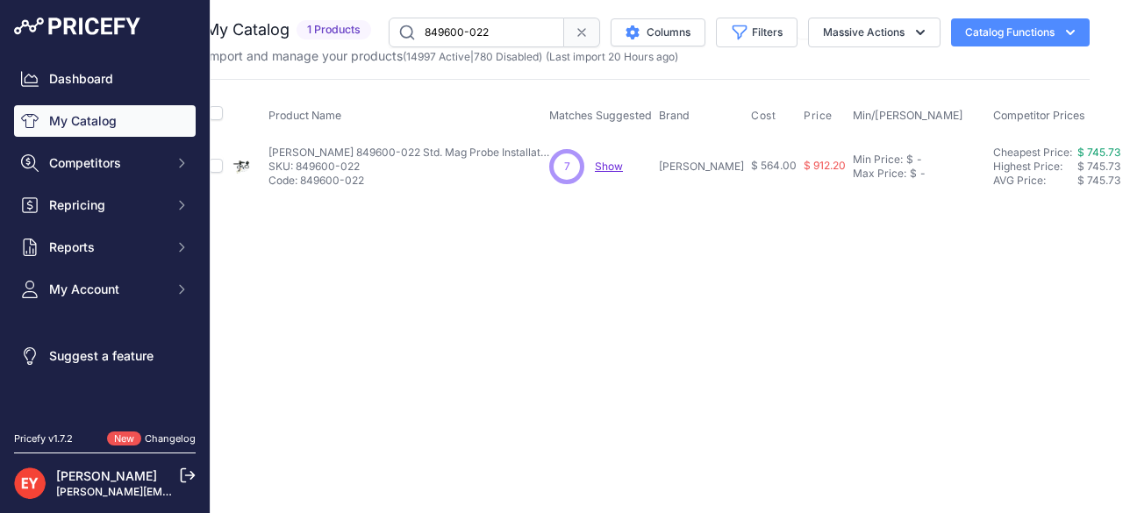
click at [611, 168] on span "Show" at bounding box center [609, 166] width 28 height 13
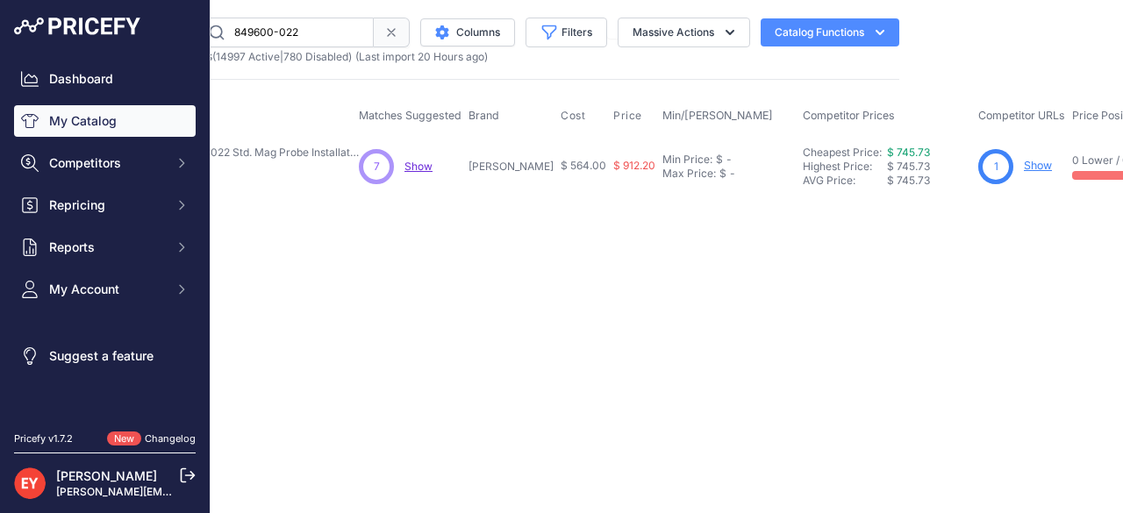
scroll to position [0, 0]
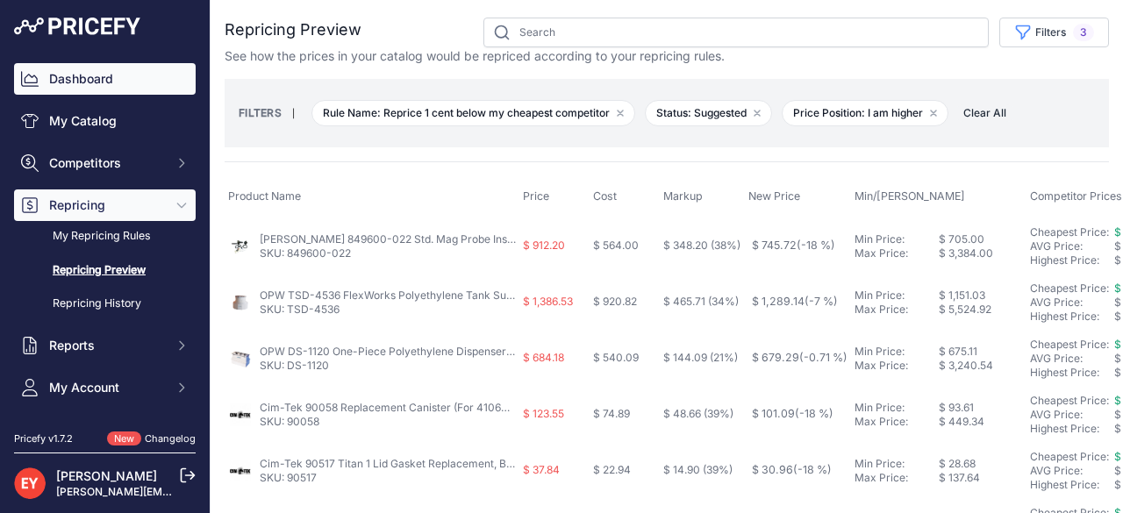
click at [89, 82] on link "Dashboard" at bounding box center [105, 79] width 182 height 32
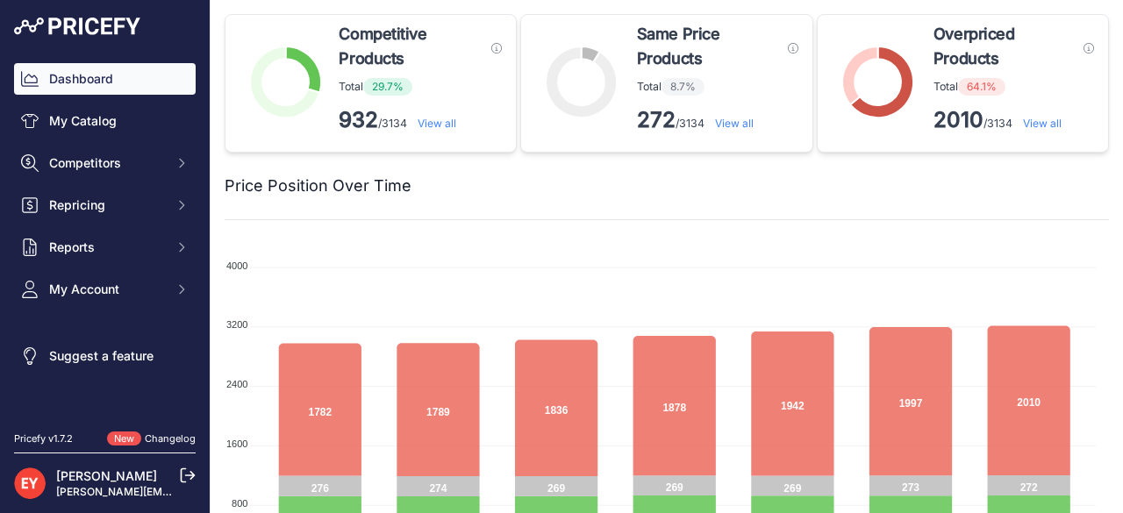
click at [1028, 125] on link "View all" at bounding box center [1042, 123] width 39 height 13
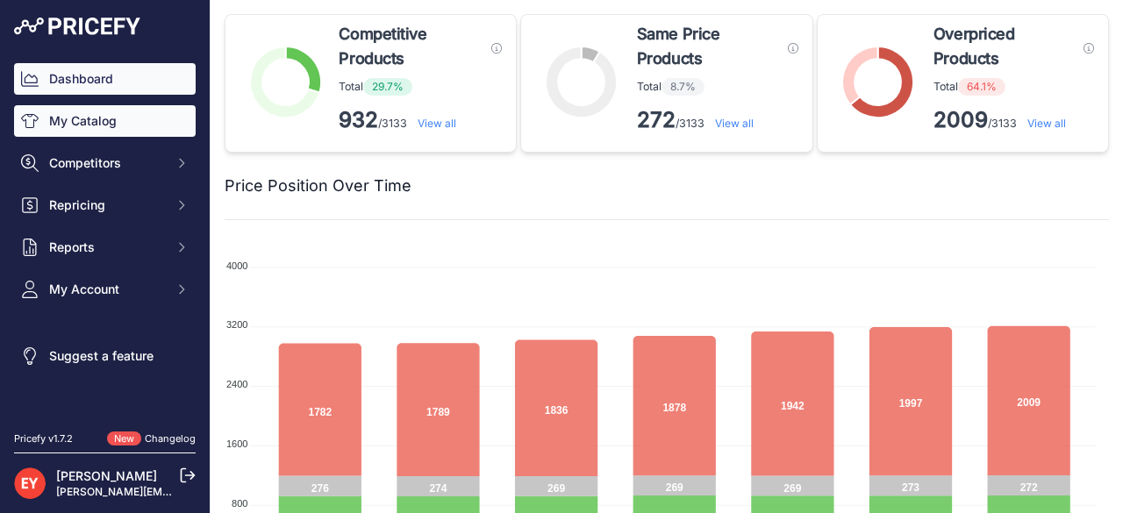
click at [93, 113] on link "My Catalog" at bounding box center [105, 121] width 182 height 32
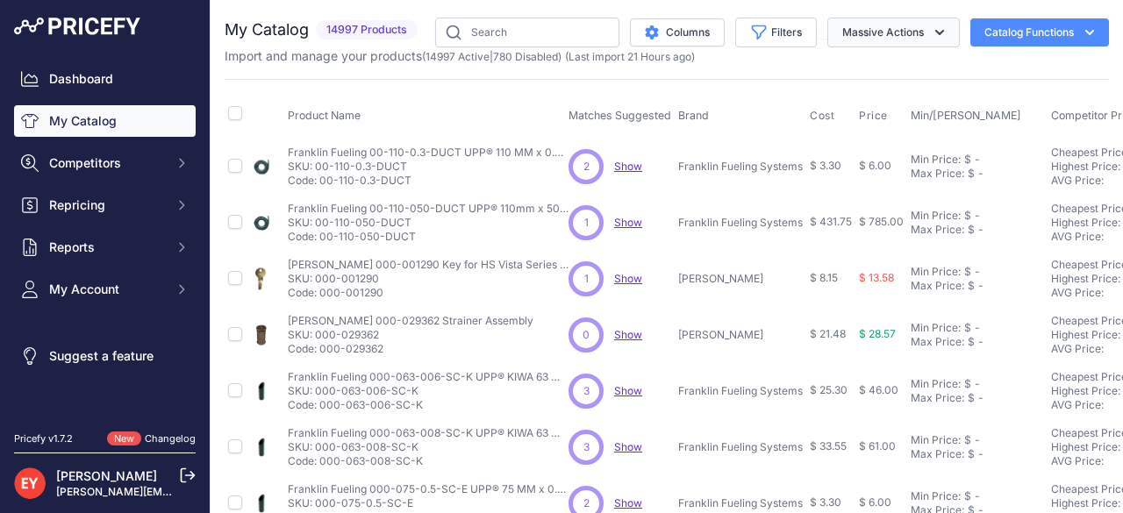
click at [910, 34] on button "Massive Actions" at bounding box center [893, 33] width 132 height 30
click at [1081, 33] on icon "button" at bounding box center [1090, 33] width 18 height 18
click at [763, 24] on button "Filters" at bounding box center [776, 33] width 82 height 30
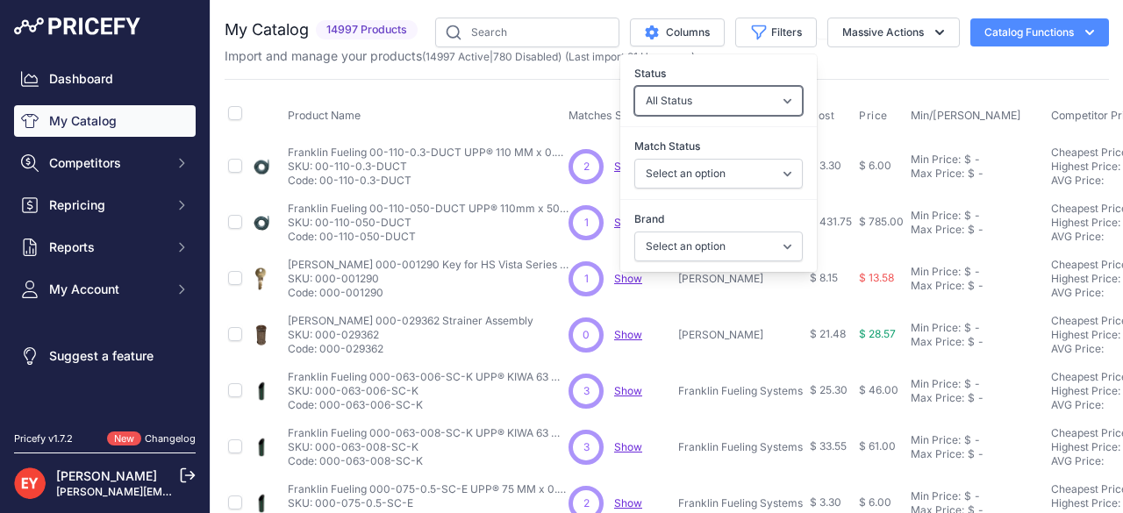
click at [772, 99] on select "All Status Only Enabled Only Disabled" at bounding box center [718, 101] width 168 height 30
click at [807, 62] on div "Import and manage your products ( 14997 Active | 780 Disabled ) (Last import 21…" at bounding box center [667, 56] width 884 height 18
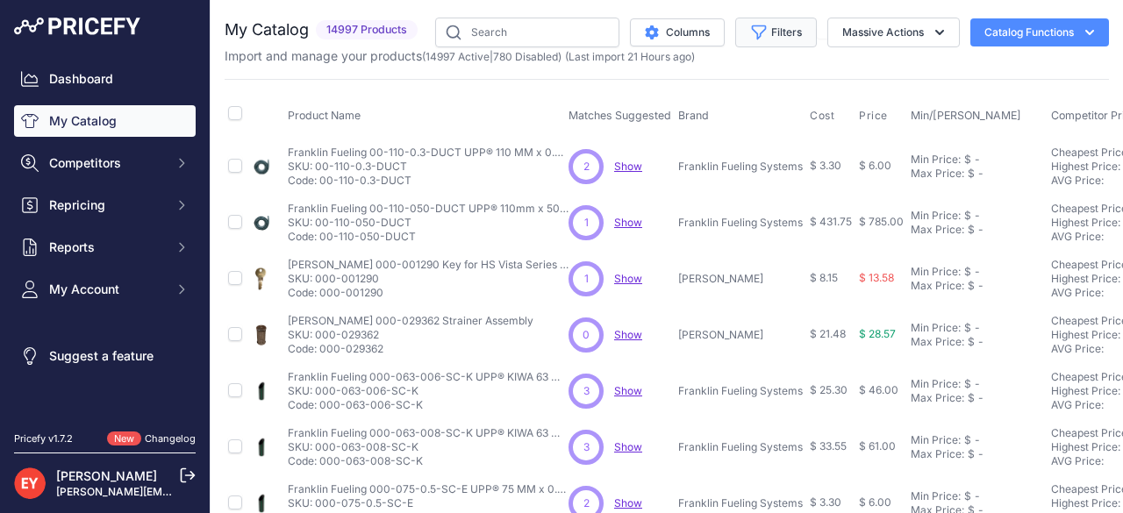
click at [743, 20] on button "Filters" at bounding box center [776, 33] width 82 height 30
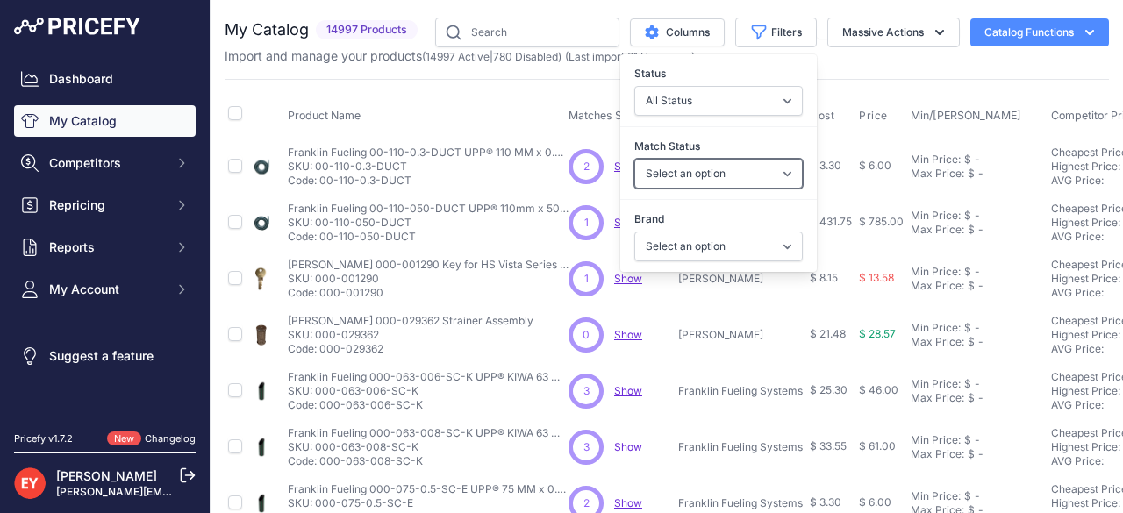
click at [773, 171] on select "Select an option Matched Unmatched" at bounding box center [718, 174] width 168 height 30
select select "0"
click at [634, 159] on select "Select an option Matched Unmatched" at bounding box center [718, 174] width 168 height 30
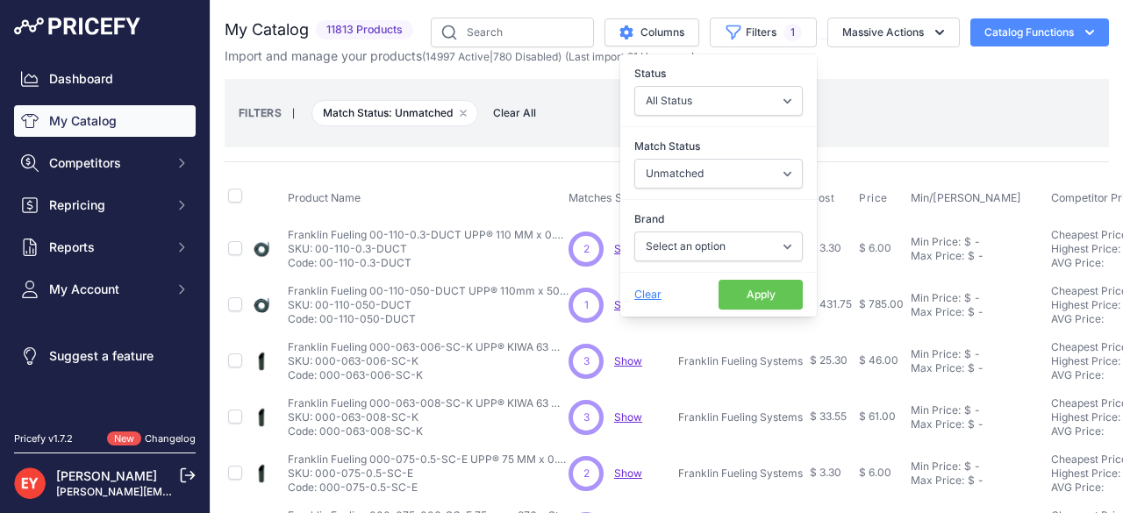
click at [740, 292] on button "Apply" at bounding box center [760, 295] width 84 height 30
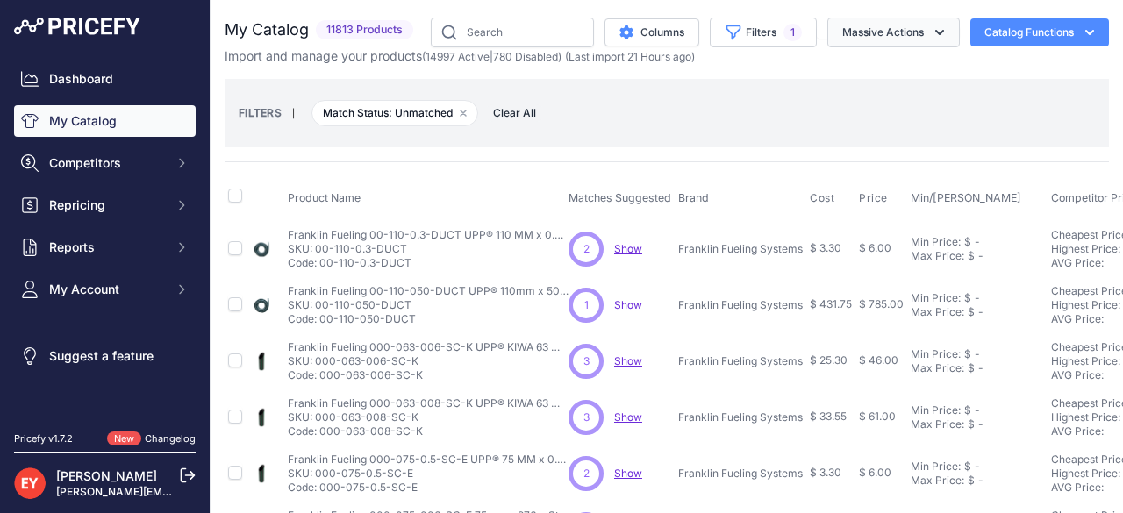
click at [896, 32] on button "Massive Actions" at bounding box center [893, 33] width 132 height 30
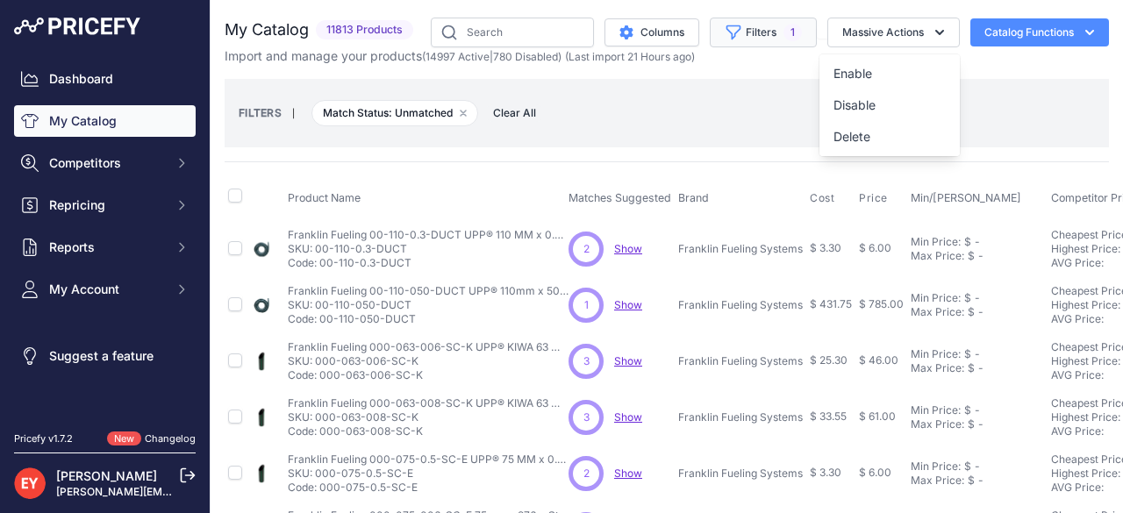
click at [754, 41] on button "Filters 1" at bounding box center [763, 33] width 107 height 30
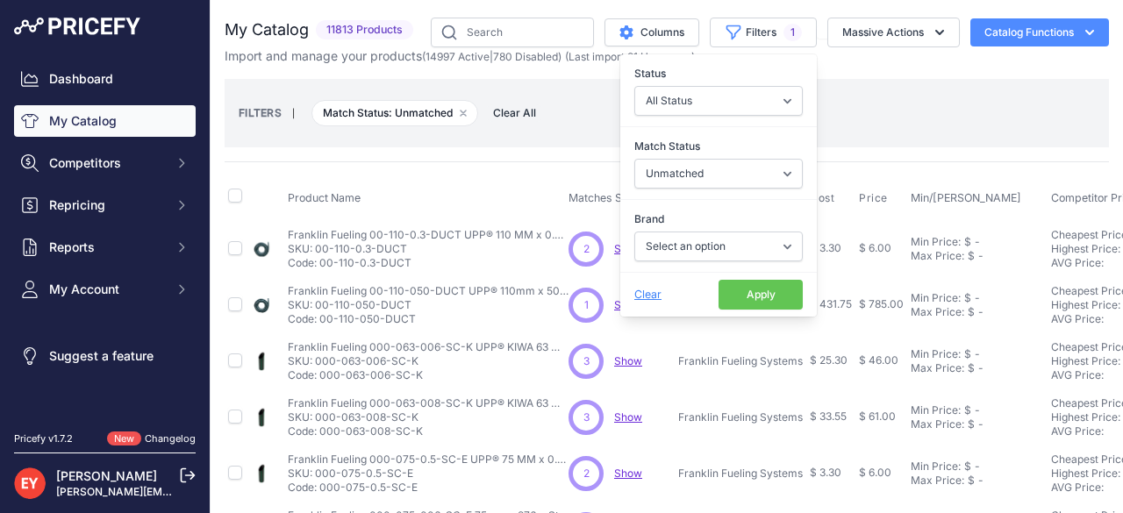
click at [826, 104] on div "FILTERS | Match Status: Unmatched Remove filter option Clear All" at bounding box center [667, 112] width 856 height 47
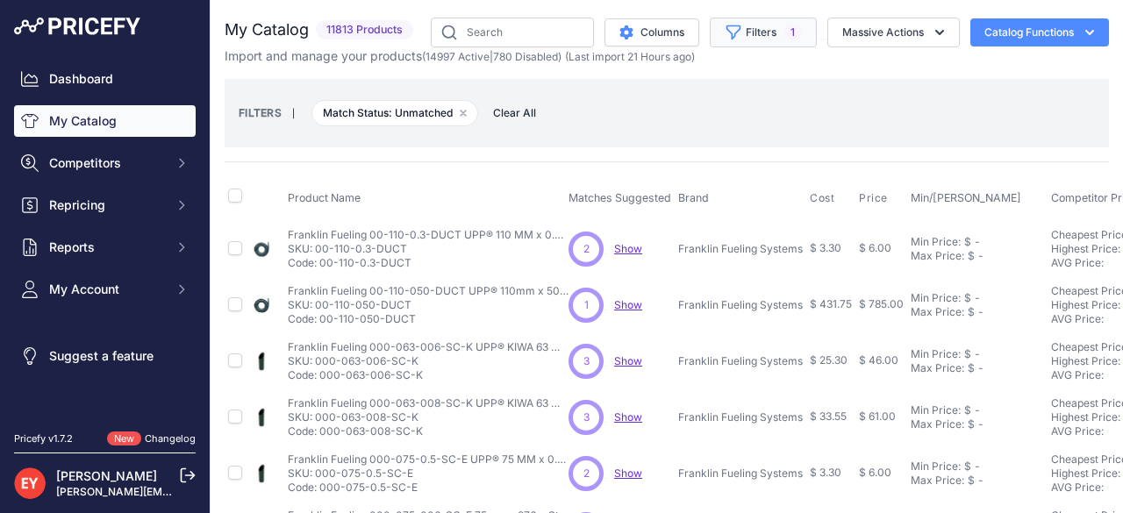
click at [754, 31] on button "Filters 1" at bounding box center [763, 33] width 107 height 30
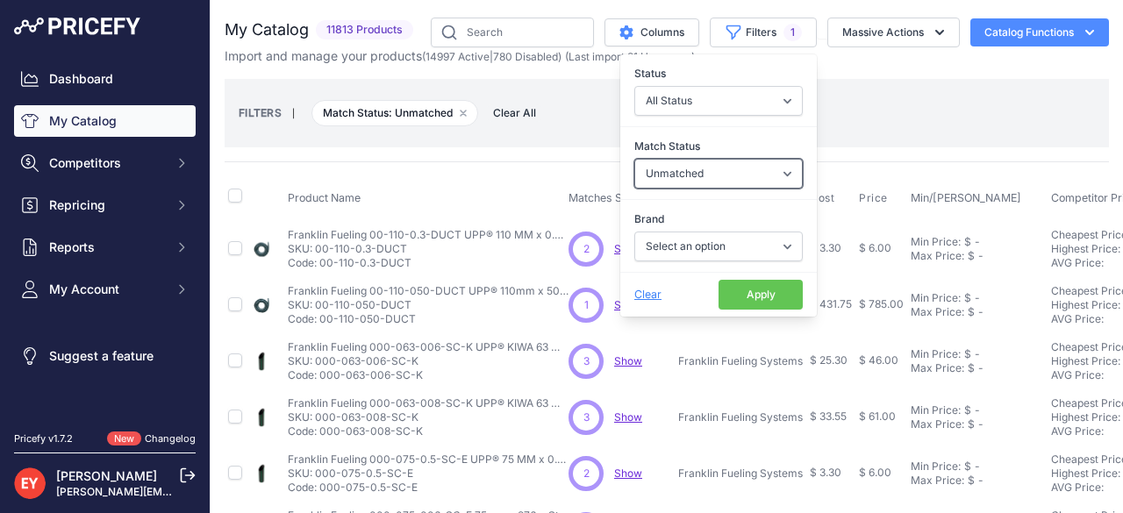
click at [779, 169] on select "Select an option Matched Unmatched" at bounding box center [718, 174] width 168 height 30
select select
click at [634, 159] on select "Select an option Matched Unmatched" at bounding box center [718, 174] width 168 height 30
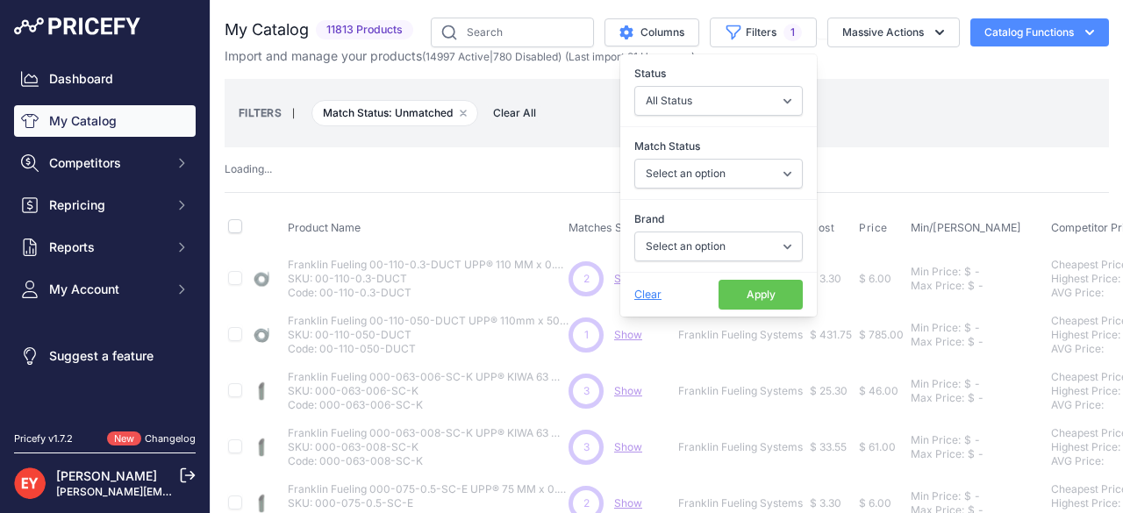
click at [827, 131] on div "FILTERS | Match Status: Unmatched Remove filter option Clear All" at bounding box center [667, 112] width 856 height 47
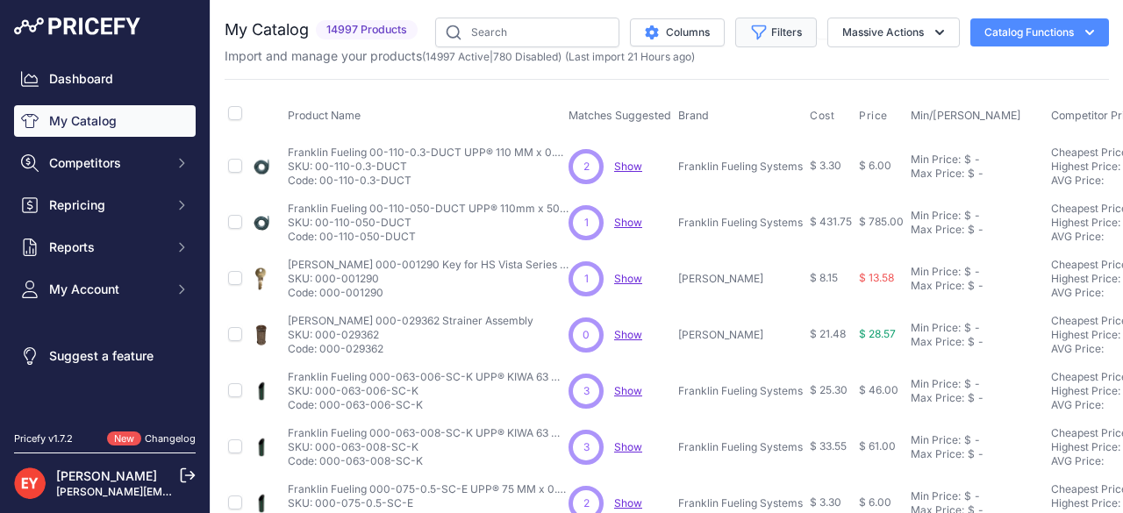
click at [765, 34] on button "Filters" at bounding box center [776, 33] width 82 height 30
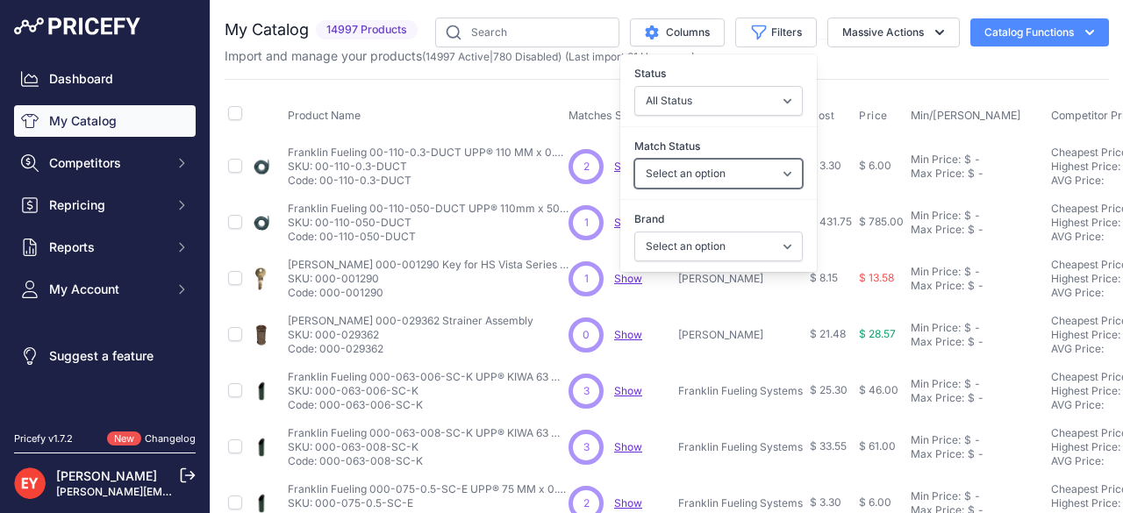
click at [775, 171] on select "Select an option Matched Unmatched" at bounding box center [718, 174] width 168 height 30
select select "0"
click at [634, 159] on select "Select an option Matched Unmatched" at bounding box center [718, 174] width 168 height 30
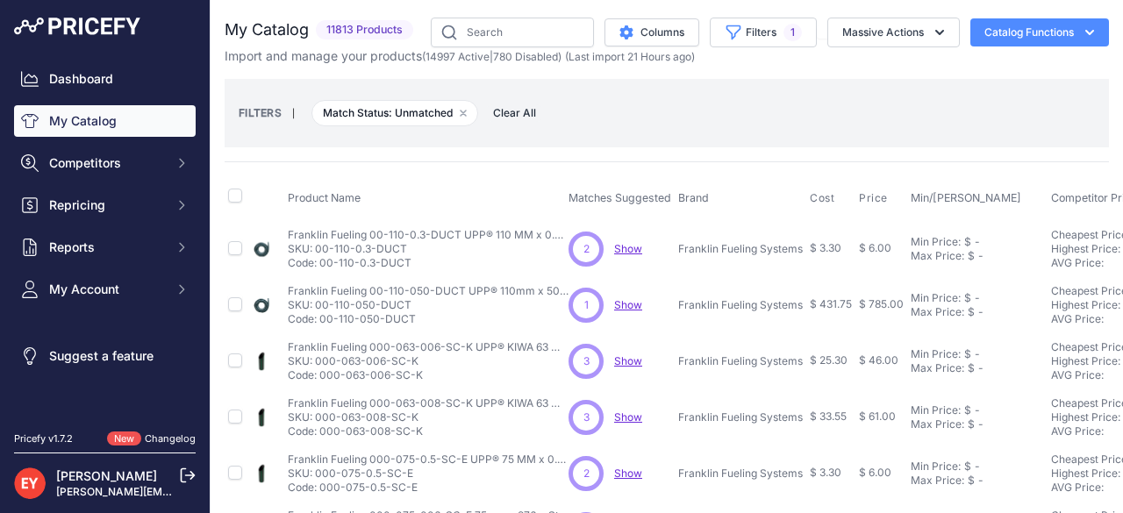
click at [846, 109] on div "FILTERS | Match Status: Unmatched Remove filter option Clear All" at bounding box center [667, 112] width 856 height 47
click at [866, 34] on button "Massive Actions" at bounding box center [893, 33] width 132 height 30
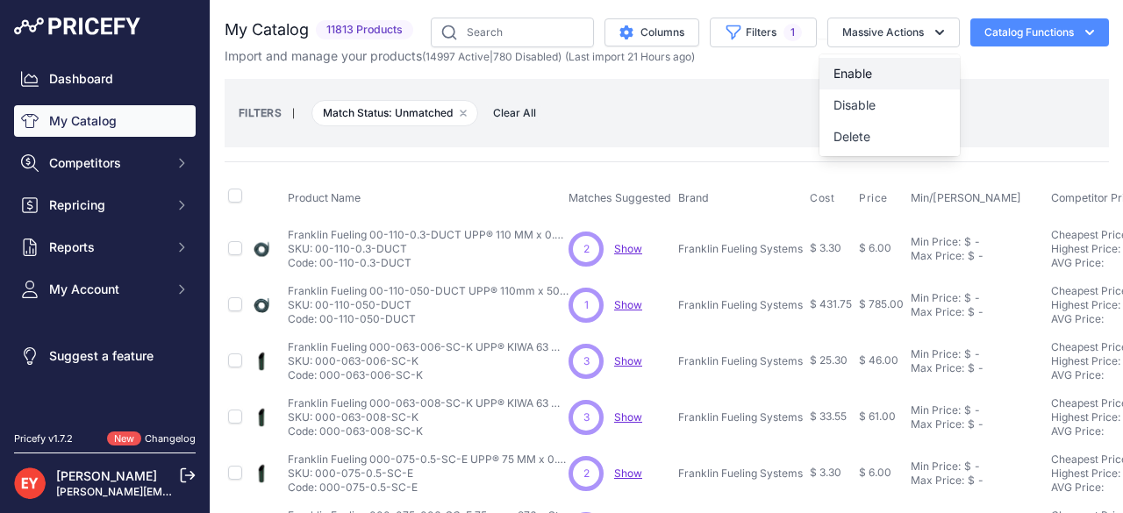
click at [847, 72] on span "Enable" at bounding box center [852, 73] width 39 height 15
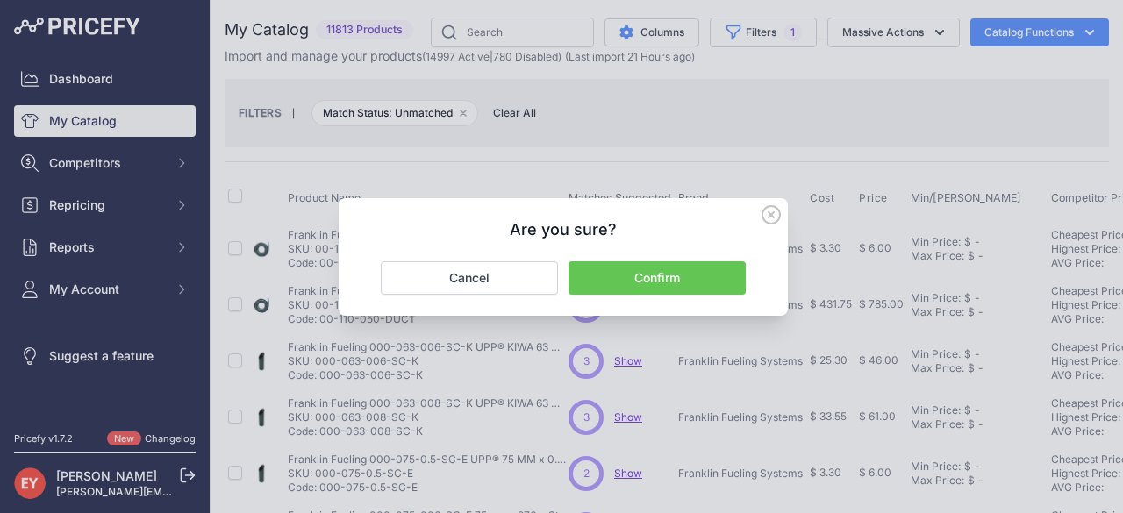
click at [655, 272] on button "Confirm" at bounding box center [656, 277] width 177 height 33
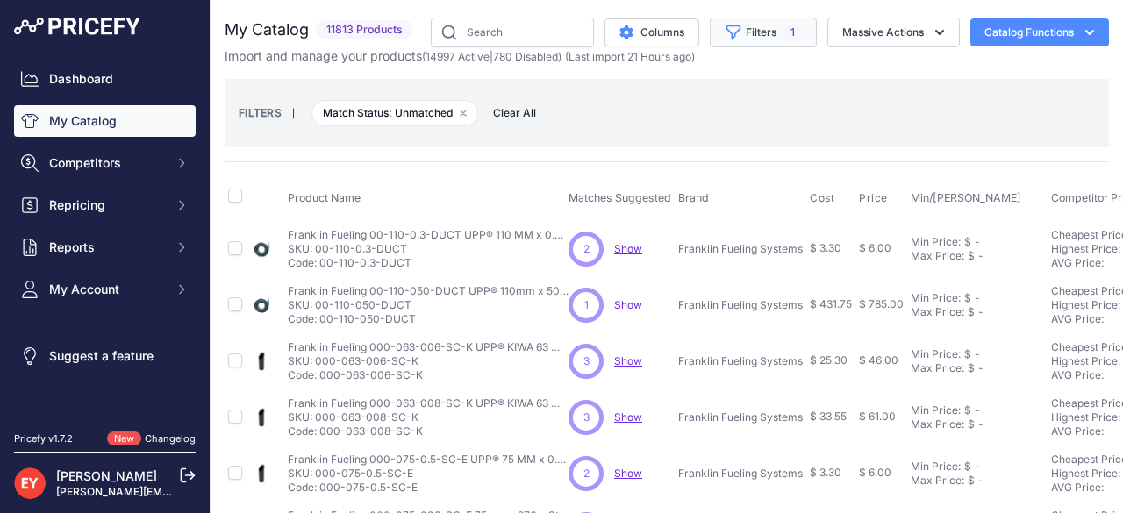
click at [758, 28] on button "Filters 1" at bounding box center [763, 33] width 107 height 30
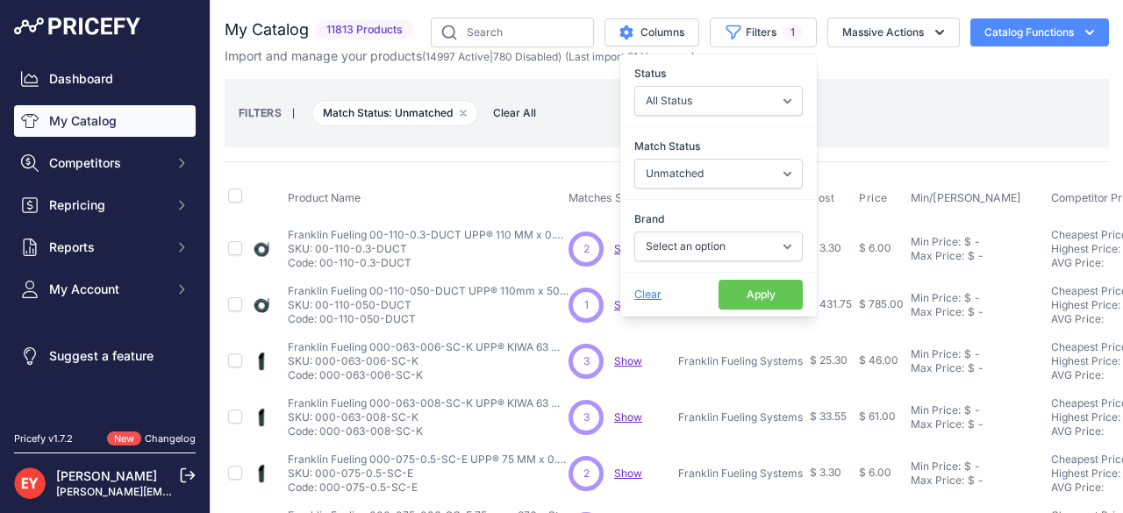
click at [733, 289] on button "Apply" at bounding box center [760, 295] width 84 height 30
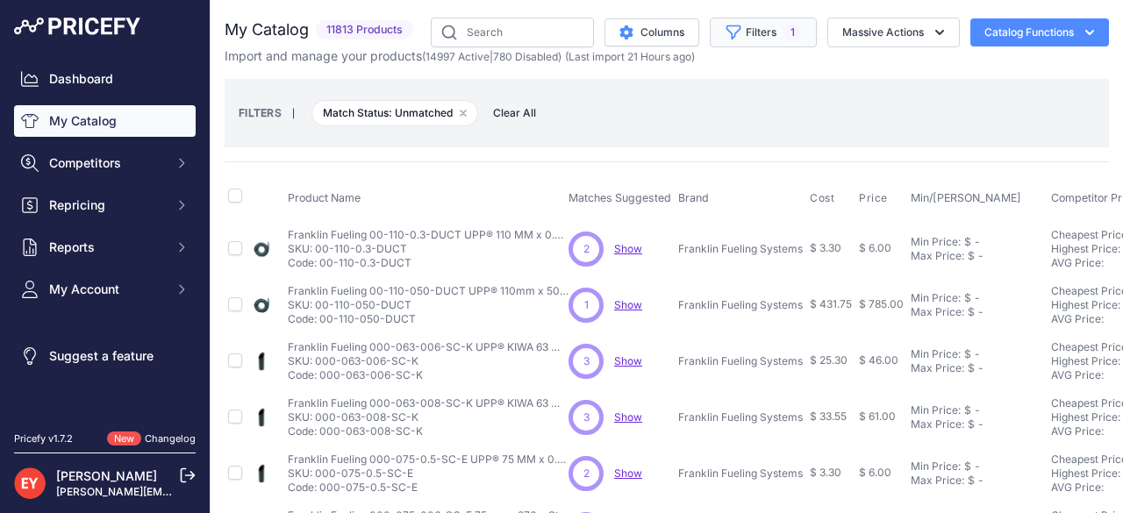
click at [739, 39] on button "Filters 1" at bounding box center [763, 33] width 107 height 30
click at [863, 34] on button "Massive Actions" at bounding box center [893, 33] width 132 height 30
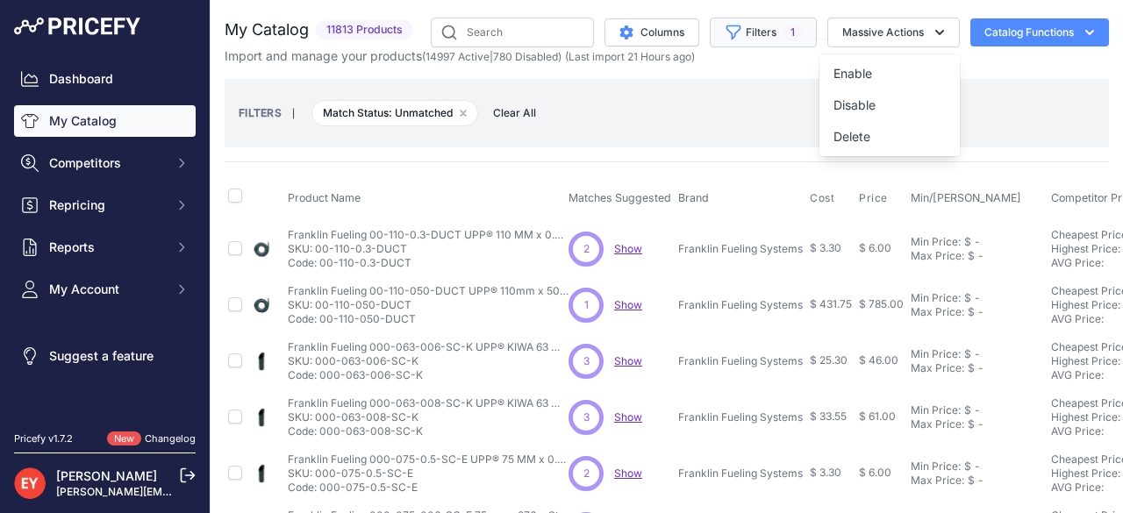
click at [783, 35] on span "1" at bounding box center [792, 33] width 18 height 18
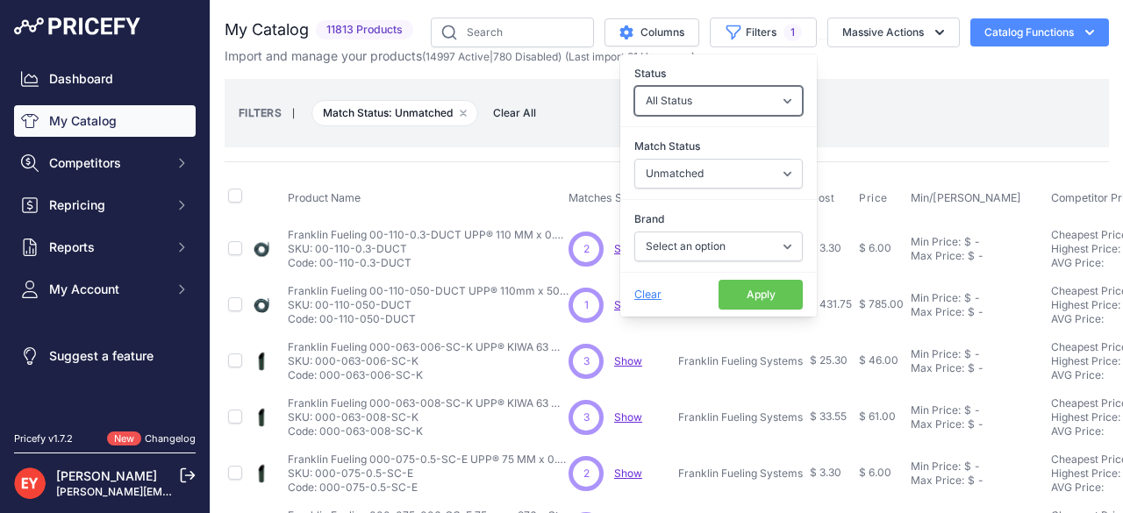
drag, startPoint x: 771, startPoint y: 98, endPoint x: 760, endPoint y: 111, distance: 16.8
click at [771, 98] on select "All Status Only Enabled Only Disabled" at bounding box center [718, 101] width 168 height 30
select select "1"
click at [634, 86] on select "All Status Only Enabled Only Disabled" at bounding box center [718, 101] width 168 height 30
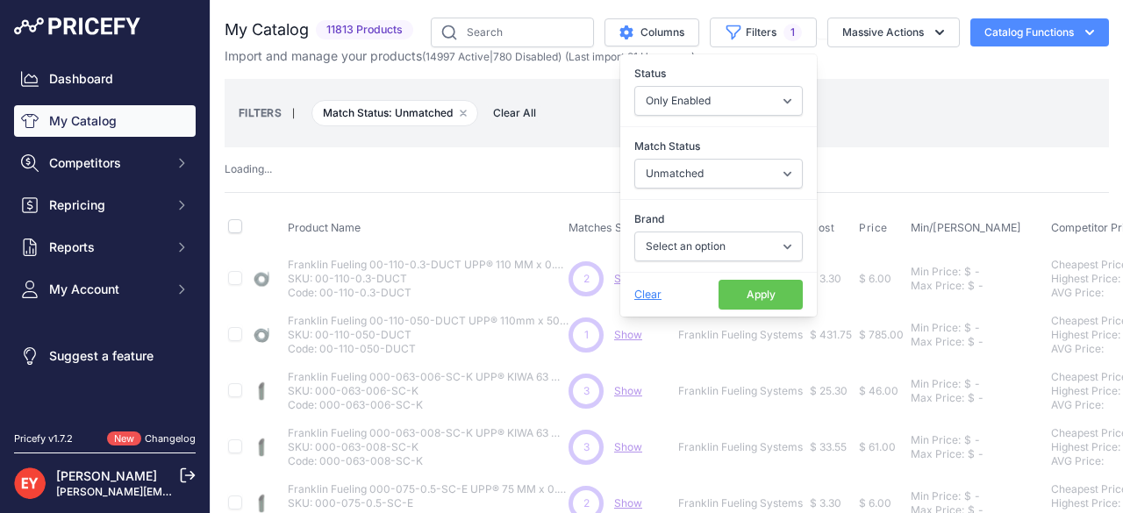
click at [744, 295] on button "Apply" at bounding box center [760, 295] width 84 height 30
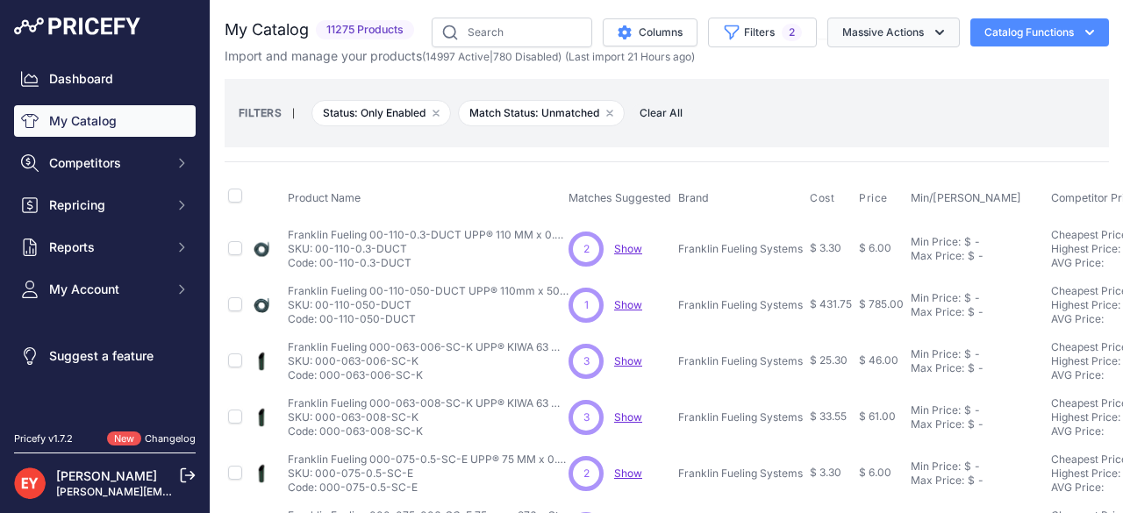
click at [858, 35] on button "Massive Actions" at bounding box center [893, 33] width 132 height 30
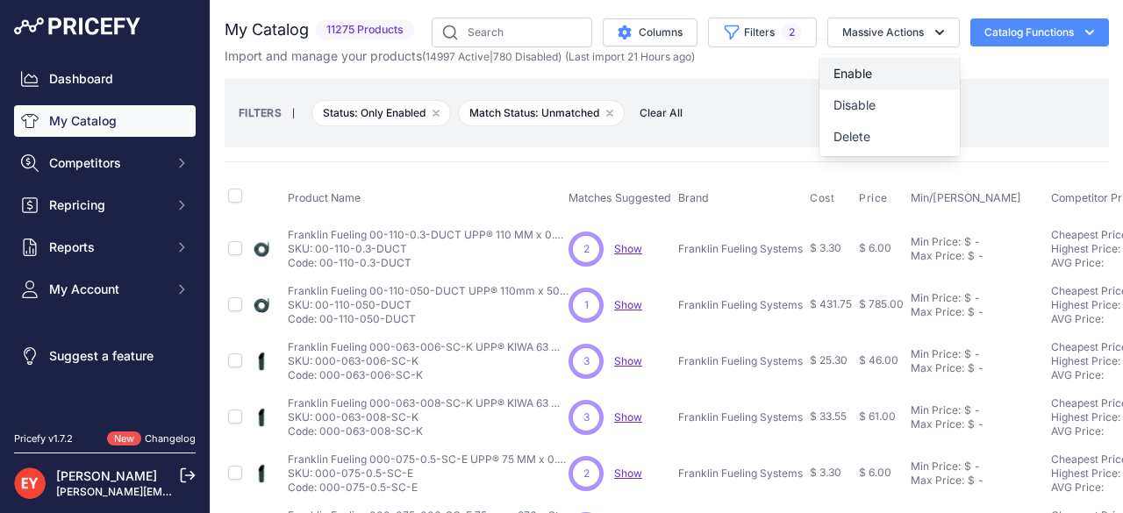
click at [864, 76] on button "Enable" at bounding box center [889, 74] width 140 height 32
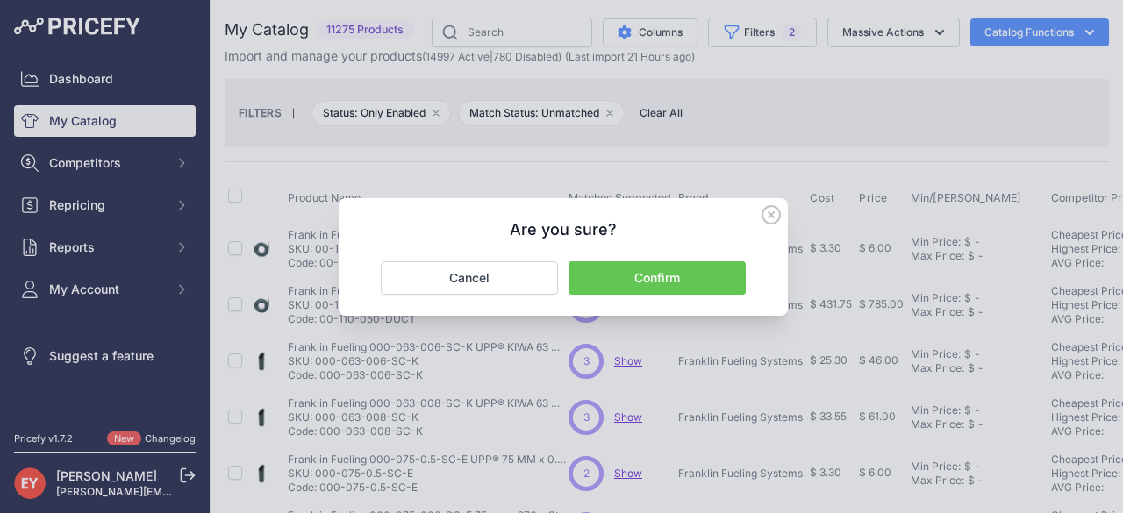
click at [747, 34] on div at bounding box center [561, 256] width 1123 height 513
click at [774, 221] on icon at bounding box center [770, 214] width 19 height 19
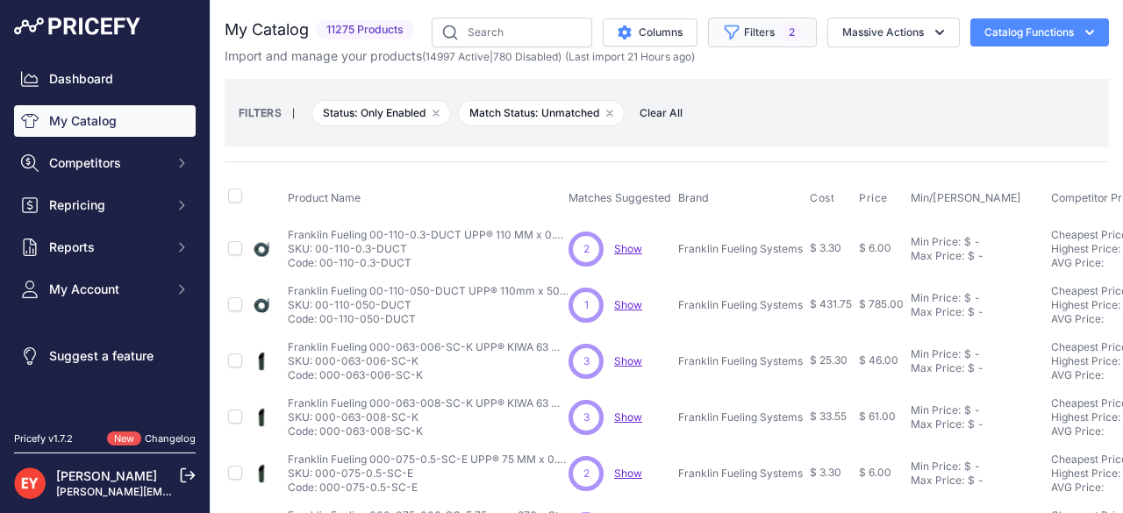
click at [759, 32] on button "Filters 2" at bounding box center [762, 33] width 109 height 30
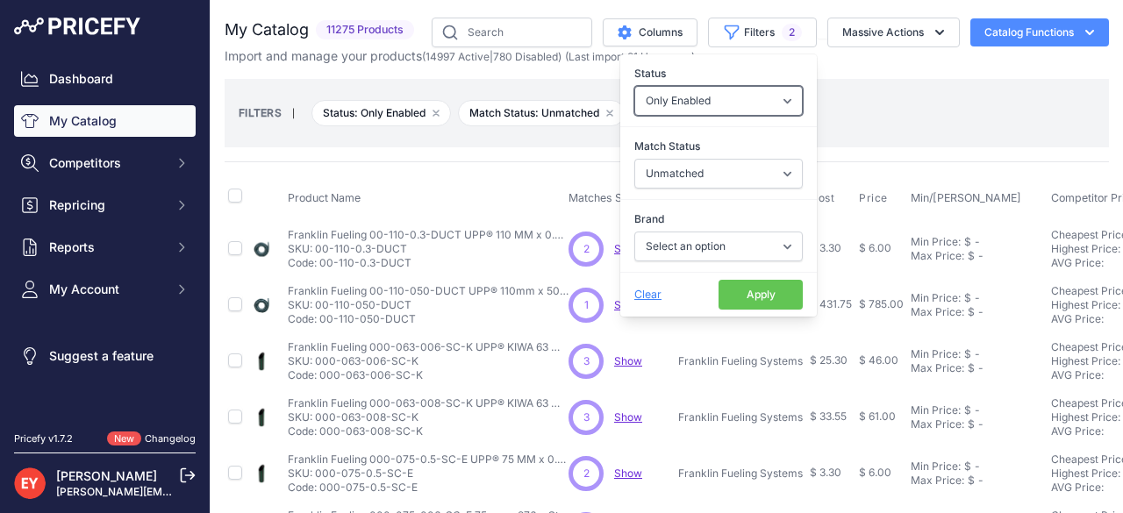
click at [770, 103] on select "All Status Only Enabled Only Disabled" at bounding box center [718, 101] width 168 height 30
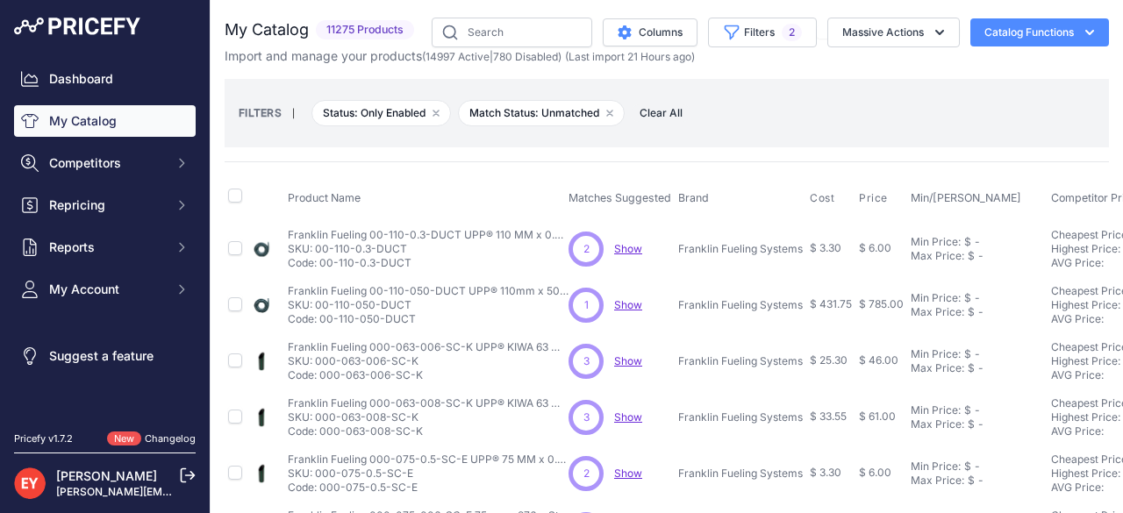
click at [861, 99] on div "FILTERS | Status: Only Enabled Remove filter option Match Status: Unmatched Rem…" at bounding box center [667, 112] width 856 height 47
click at [782, 31] on span "2" at bounding box center [792, 33] width 20 height 18
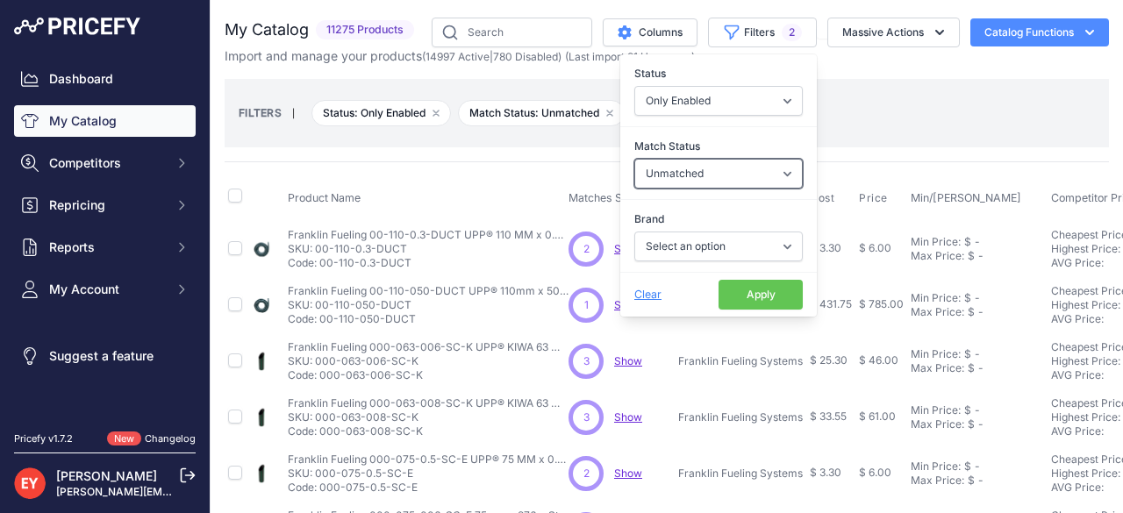
click at [773, 175] on select "Select an option Matched Unmatched" at bounding box center [718, 174] width 168 height 30
select select
click at [634, 159] on select "Select an option Matched Unmatched" at bounding box center [718, 174] width 168 height 30
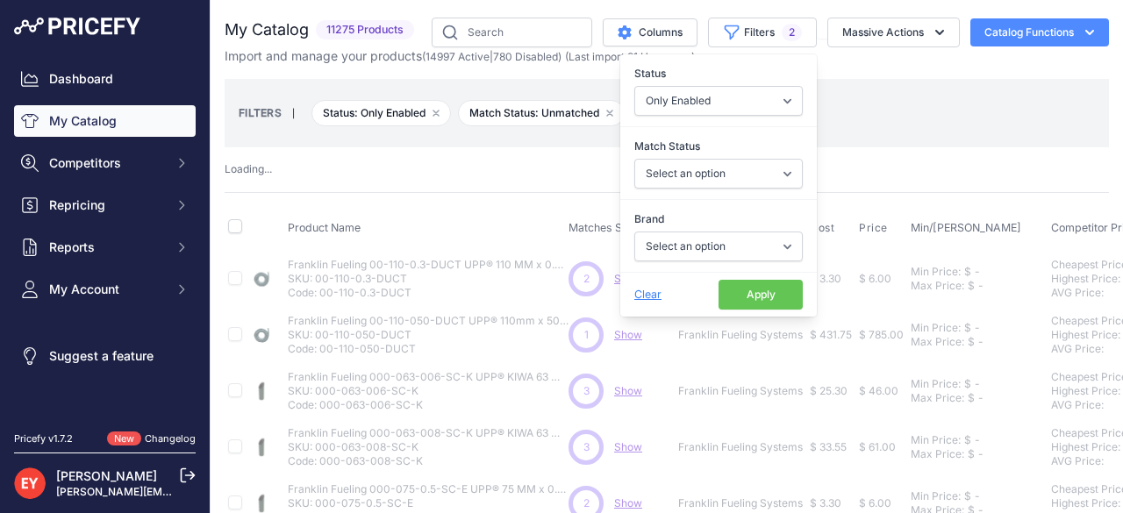
click at [753, 294] on button "Apply" at bounding box center [760, 295] width 84 height 30
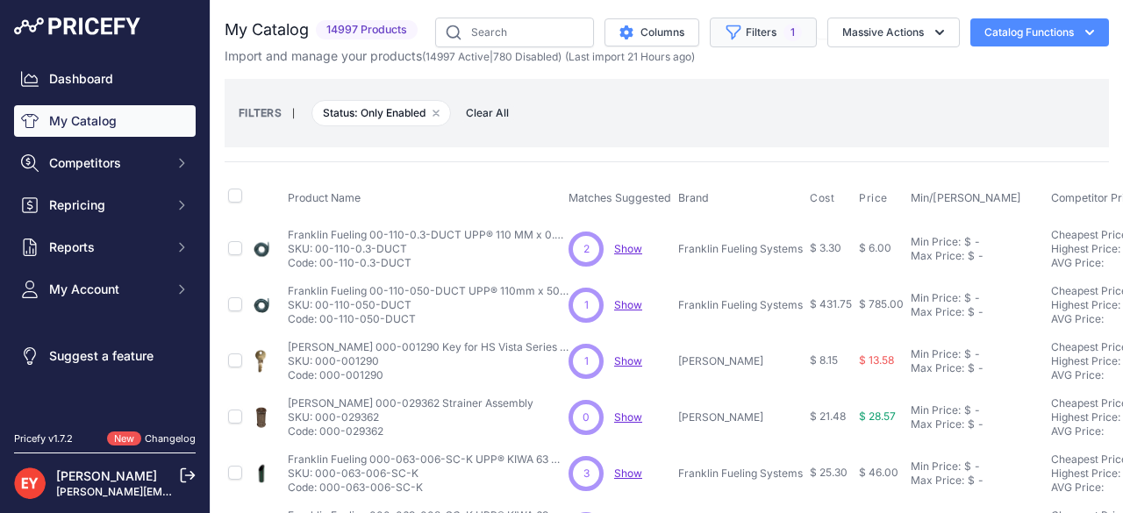
click at [783, 34] on span "1" at bounding box center [792, 33] width 18 height 18
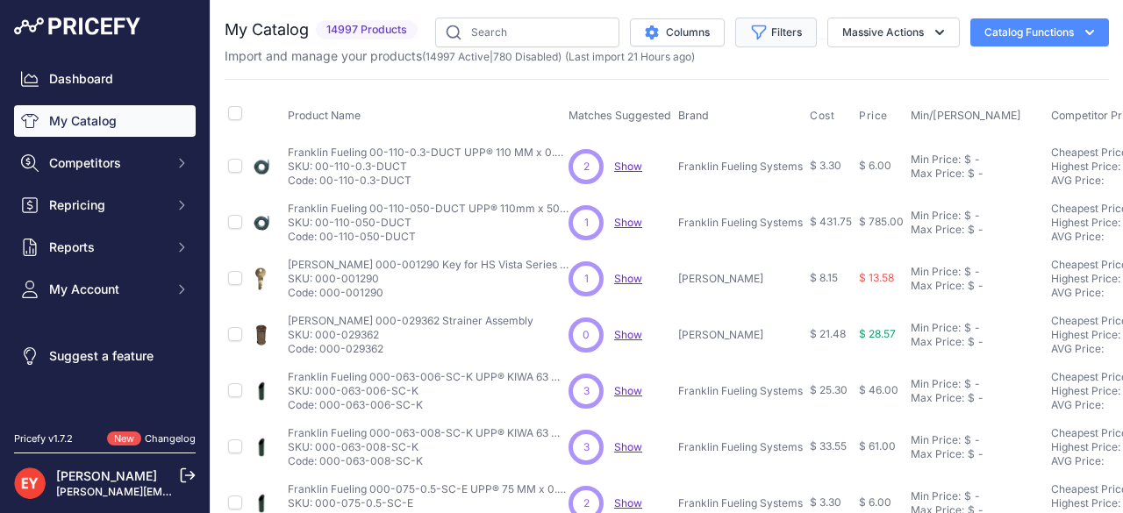
click at [788, 35] on button "Filters" at bounding box center [776, 33] width 82 height 30
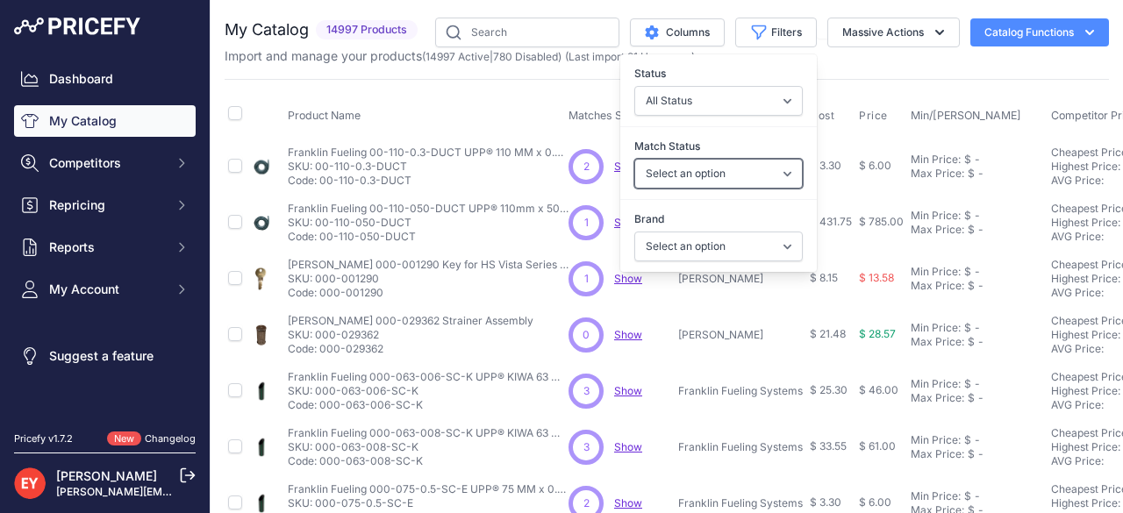
click at [752, 173] on select "Select an option Matched Unmatched" at bounding box center [718, 174] width 168 height 30
select select "0"
click at [634, 159] on select "Select an option Matched Unmatched" at bounding box center [718, 174] width 168 height 30
